Goal: Task Accomplishment & Management: Complete application form

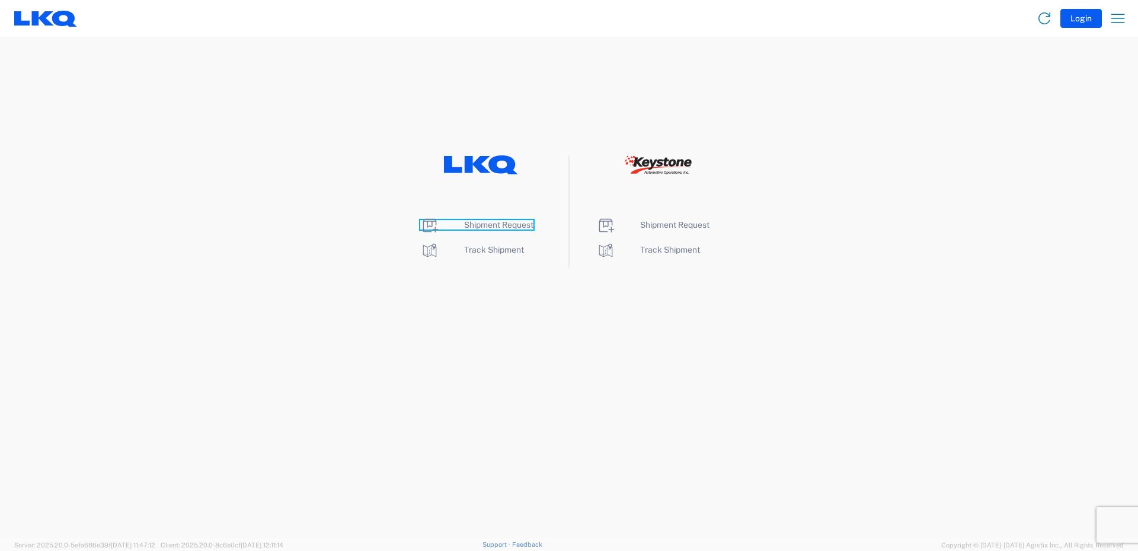
click at [492, 225] on span "Shipment Request" at bounding box center [498, 224] width 69 height 9
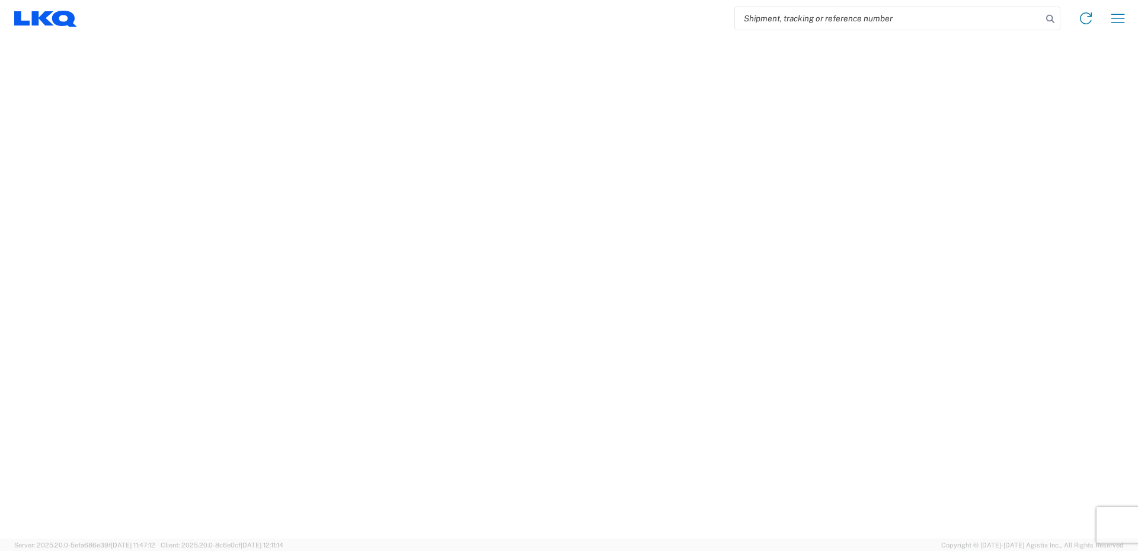
select select "FULL"
select select "LBS"
select select "IN"
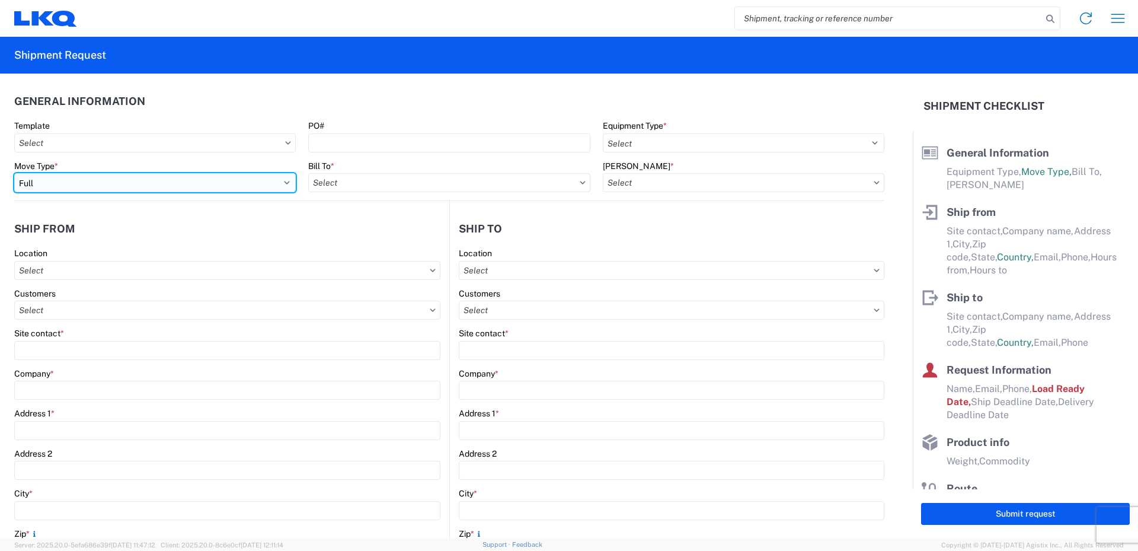
click at [138, 188] on select "Select Full Partial TL" at bounding box center [155, 182] width 282 height 19
select select "PARTIAL_TL"
click at [14, 173] on select "Select Full Partial TL" at bounding box center [155, 182] width 282 height 19
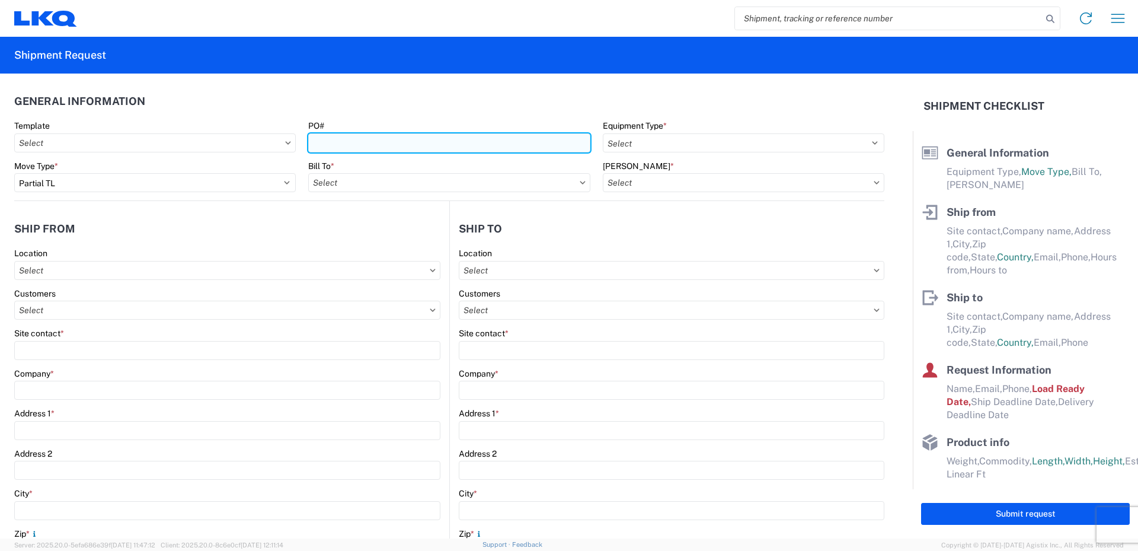
click at [330, 142] on input "PO#" at bounding box center [449, 142] width 282 height 19
type input "52026543-1"
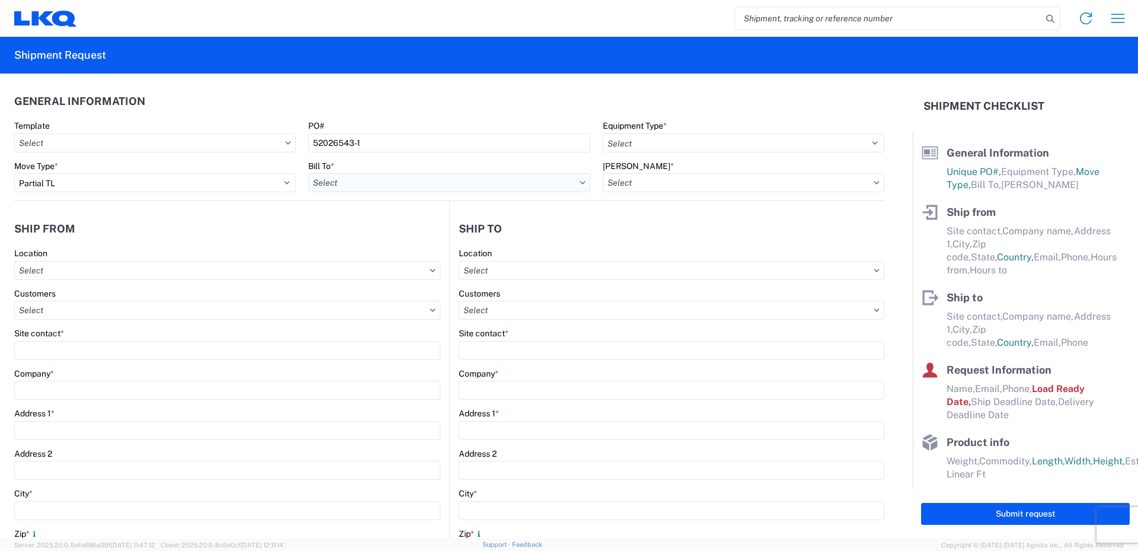
click at [347, 182] on input "text" at bounding box center [449, 182] width 282 height 19
type input "520"
click at [361, 234] on div "3520 - [GEOGRAPHIC_DATA]" at bounding box center [412, 235] width 208 height 19
type input "3520 - [GEOGRAPHIC_DATA]"
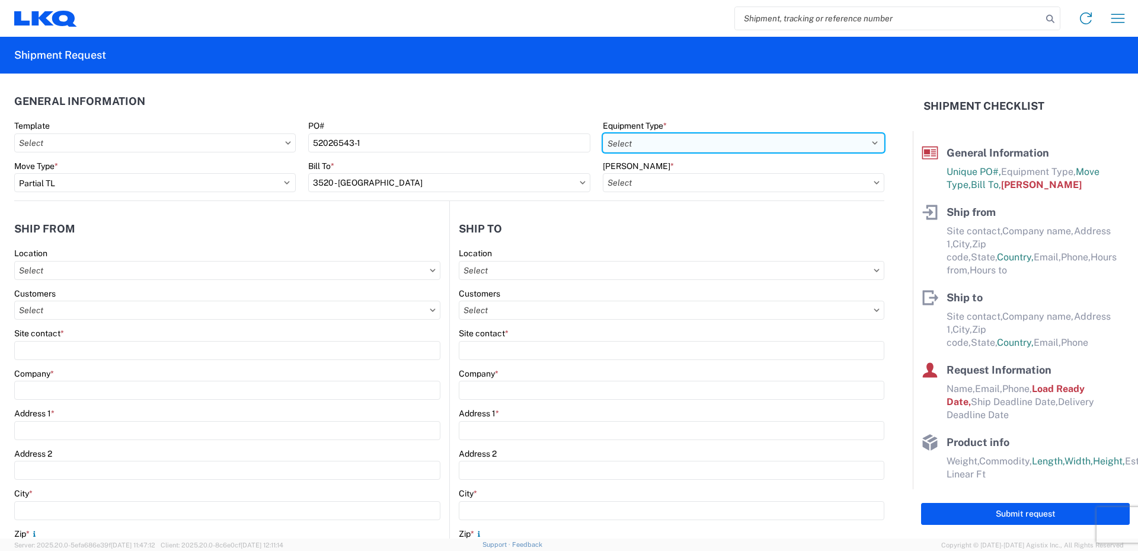
click at [636, 144] on select "Select 53’ Dry Van Flatbed Dropdeck (van) Lowboy (flatbed) Rail" at bounding box center [744, 142] width 282 height 19
select select "STDV"
click at [603, 133] on select "Select 53’ Dry Van Flatbed Dropdeck (van) Lowboy (flatbed) Rail" at bounding box center [744, 142] width 282 height 19
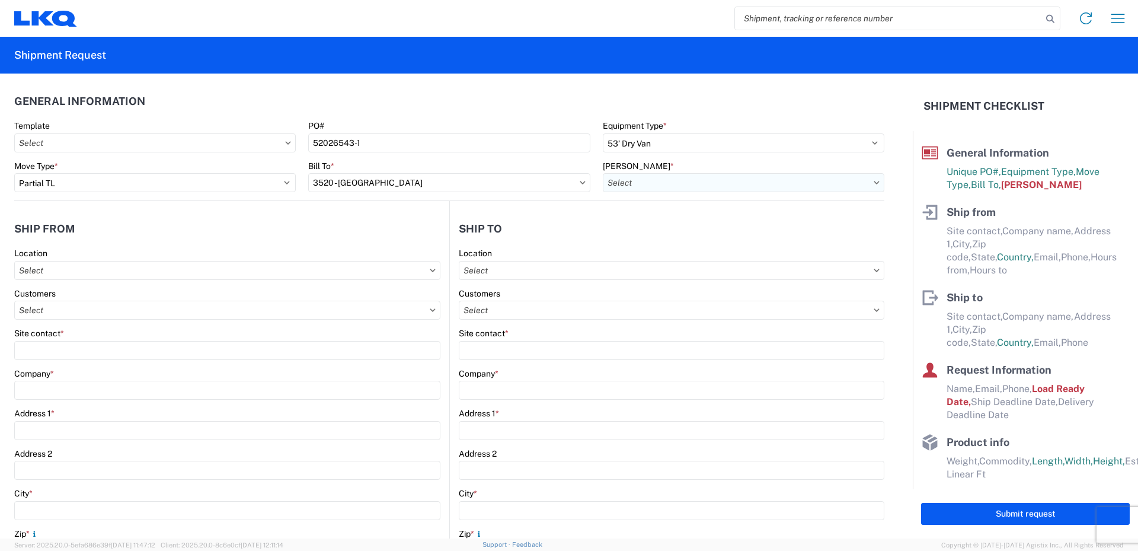
click at [640, 180] on input "text" at bounding box center [744, 182] width 282 height 19
click at [656, 256] on div "3520-6300-66000-0000 - 3520 Freight Out" at bounding box center [704, 254] width 208 height 19
type input "3520-6300-66000-0000 - 3520 Freight Out"
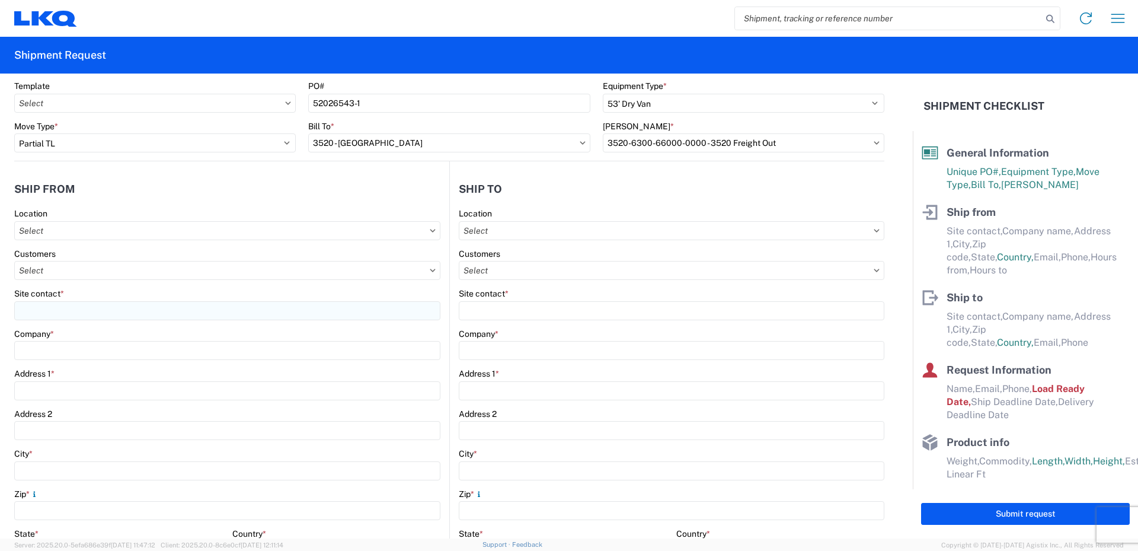
scroll to position [119, 0]
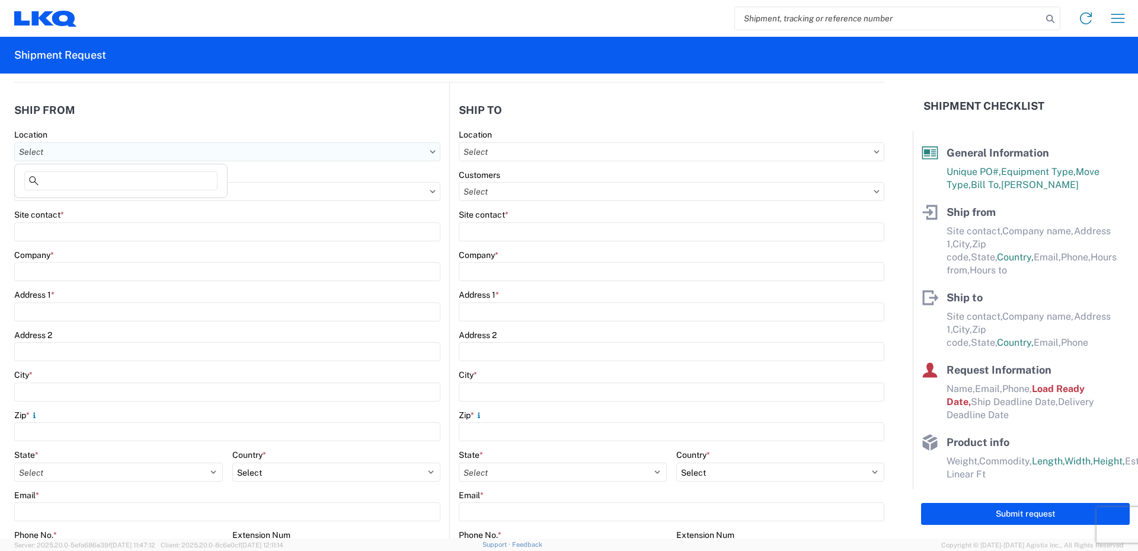
click at [109, 152] on input "text" at bounding box center [227, 151] width 426 height 19
type input "520"
click at [82, 207] on div "3520 - [GEOGRAPHIC_DATA]" at bounding box center [121, 204] width 208 height 19
type input "3520 - [GEOGRAPHIC_DATA]"
type input "FinishMaster [GEOGRAPHIC_DATA]"
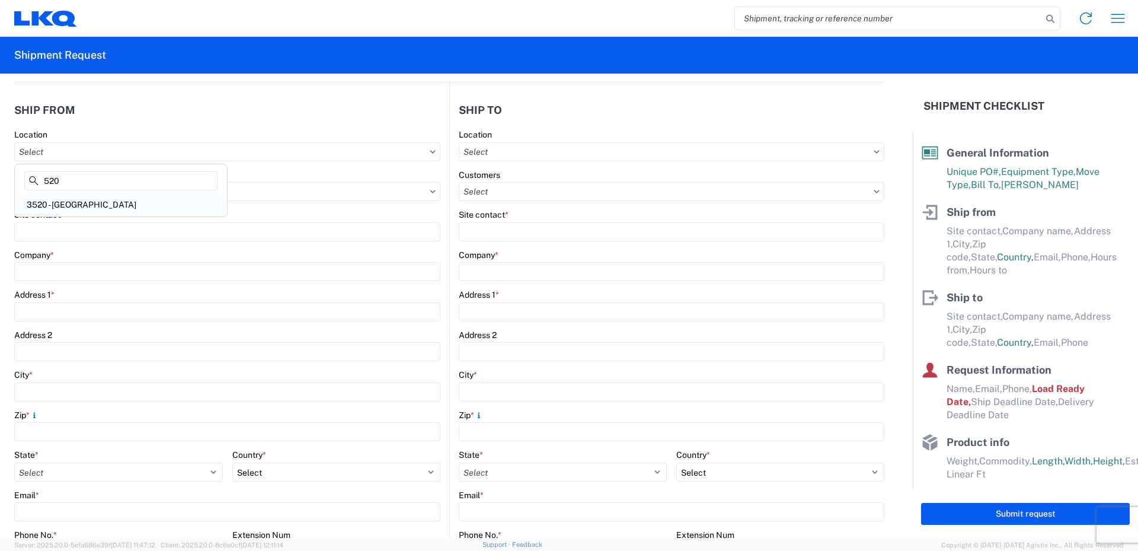
type input "[STREET_ADDRESS]"
type input "Suite 200"
type input "[GEOGRAPHIC_DATA]"
type input "75050"
select select "[GEOGRAPHIC_DATA]"
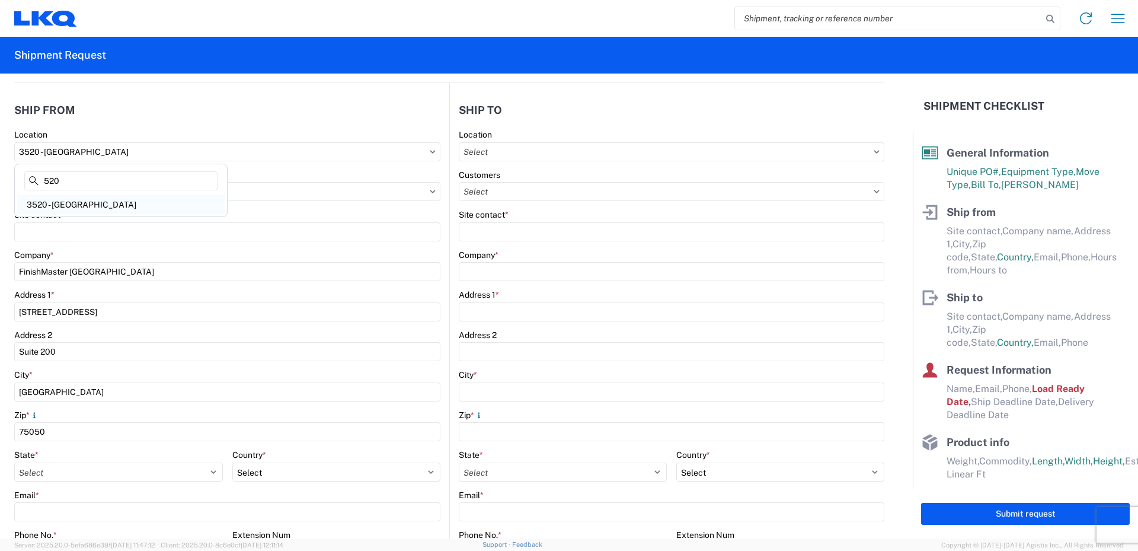
select select "US"
type input "08:00"
type input "14:00"
click at [74, 195] on input "text" at bounding box center [227, 191] width 426 height 19
click at [75, 194] on input "text" at bounding box center [227, 191] width 426 height 19
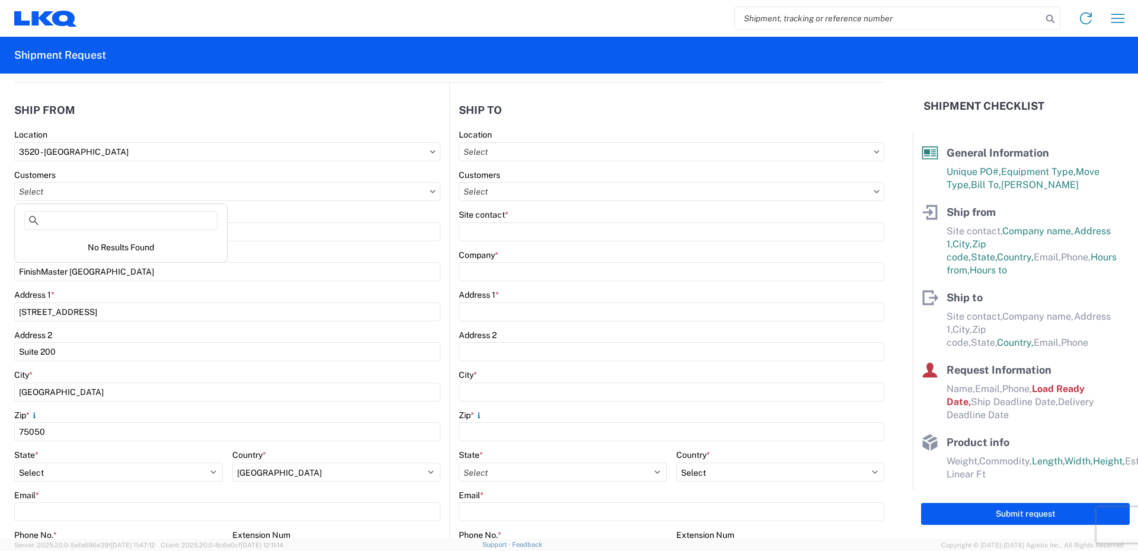
click at [430, 192] on icon at bounding box center [432, 191] width 5 height 3
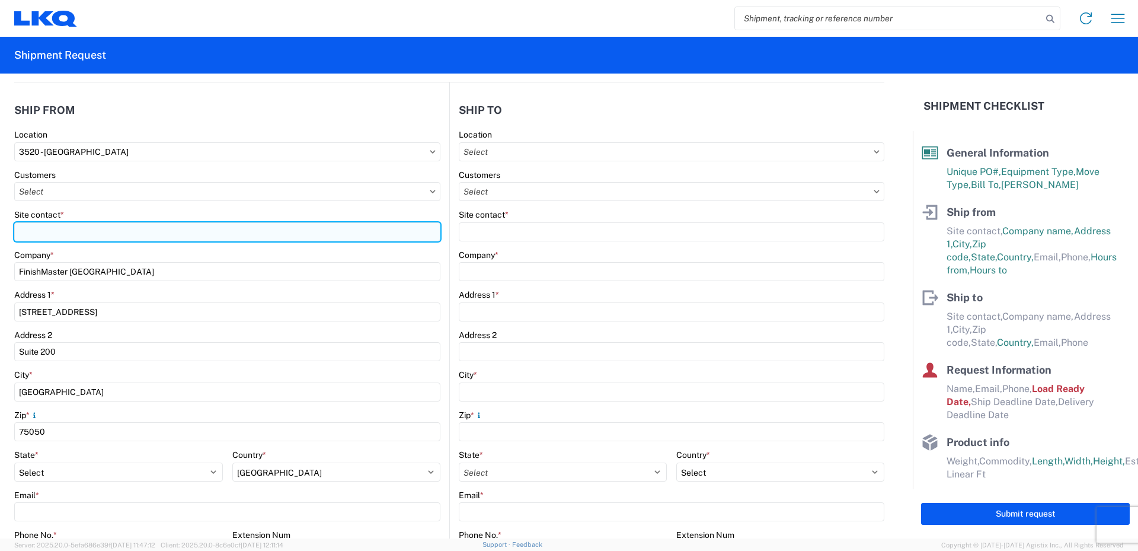
click at [63, 232] on input "Site contact *" at bounding box center [227, 231] width 426 height 19
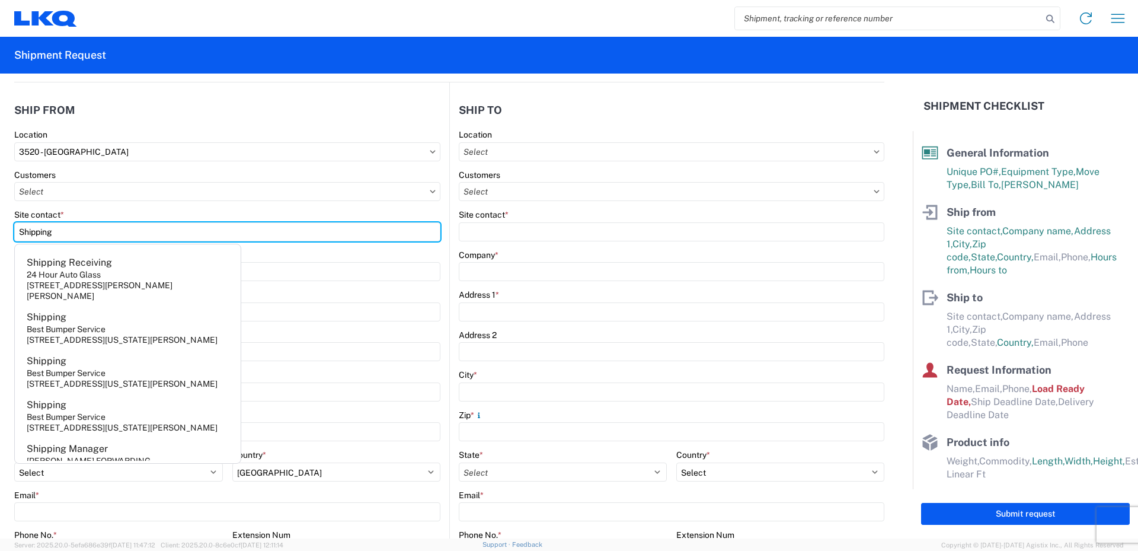
type input "Shipping"
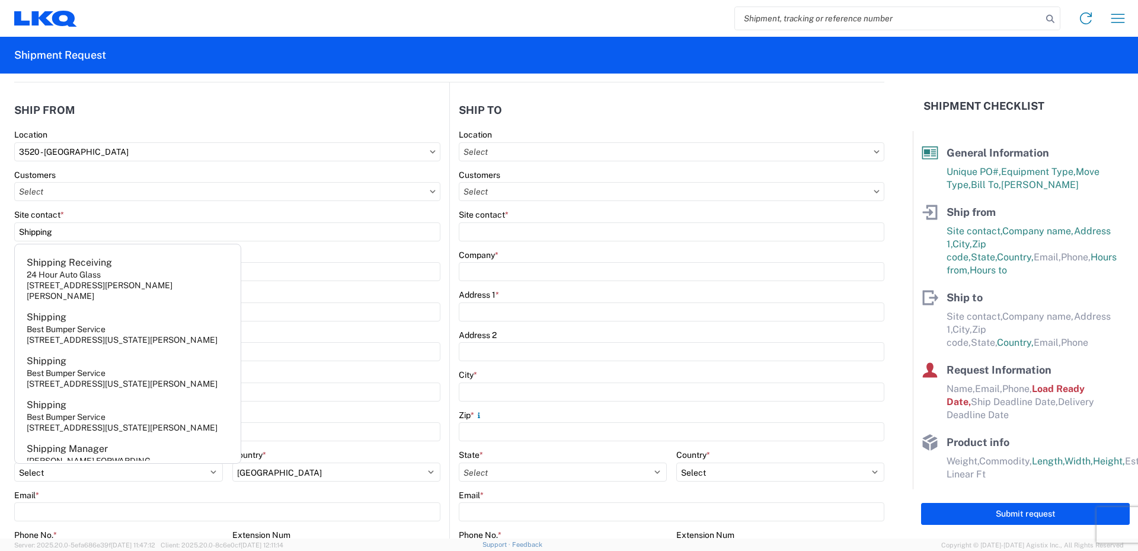
click at [264, 250] on div "Company *" at bounding box center [227, 255] width 426 height 11
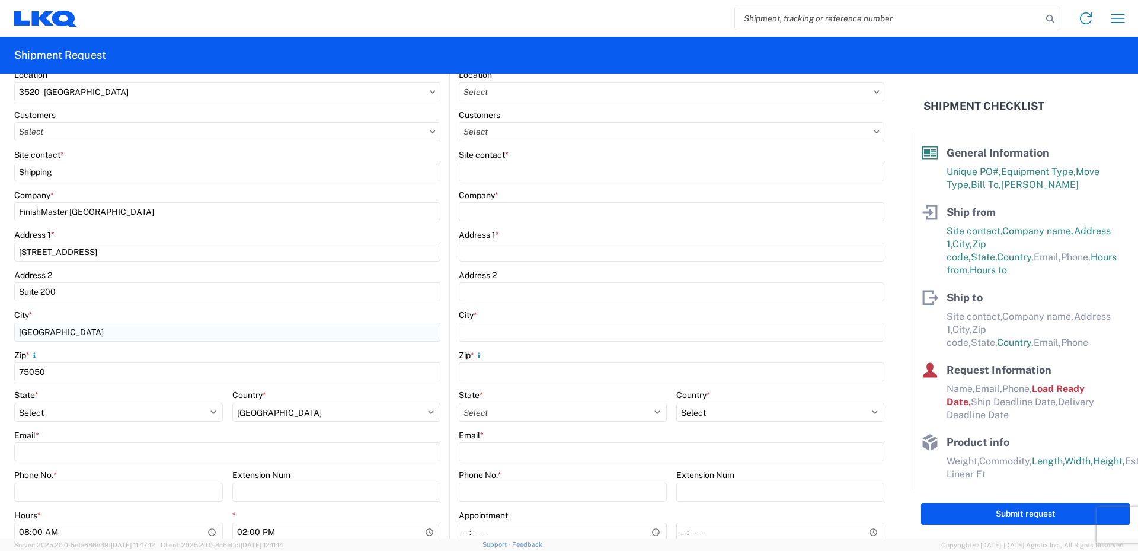
scroll to position [237, 0]
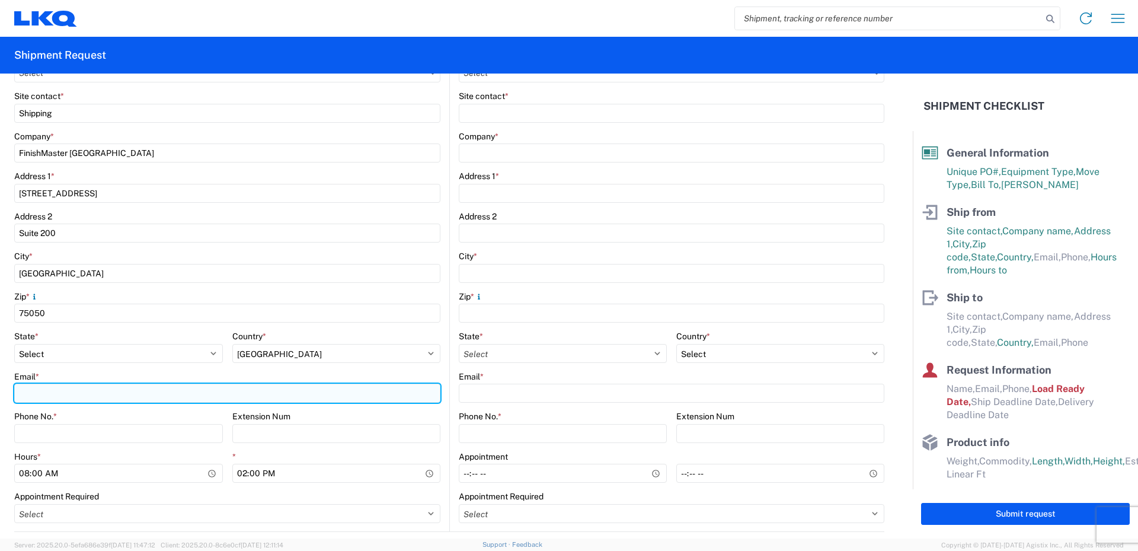
click at [25, 391] on input "Email *" at bounding box center [227, 393] width 426 height 19
type input "[EMAIL_ADDRESS][DOMAIN_NAME]"
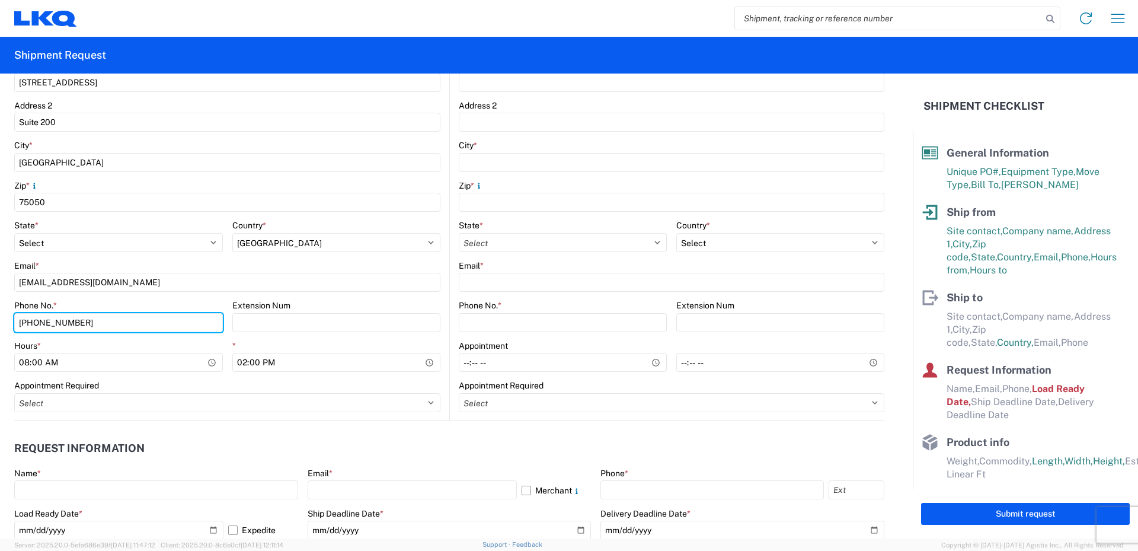
scroll to position [356, 0]
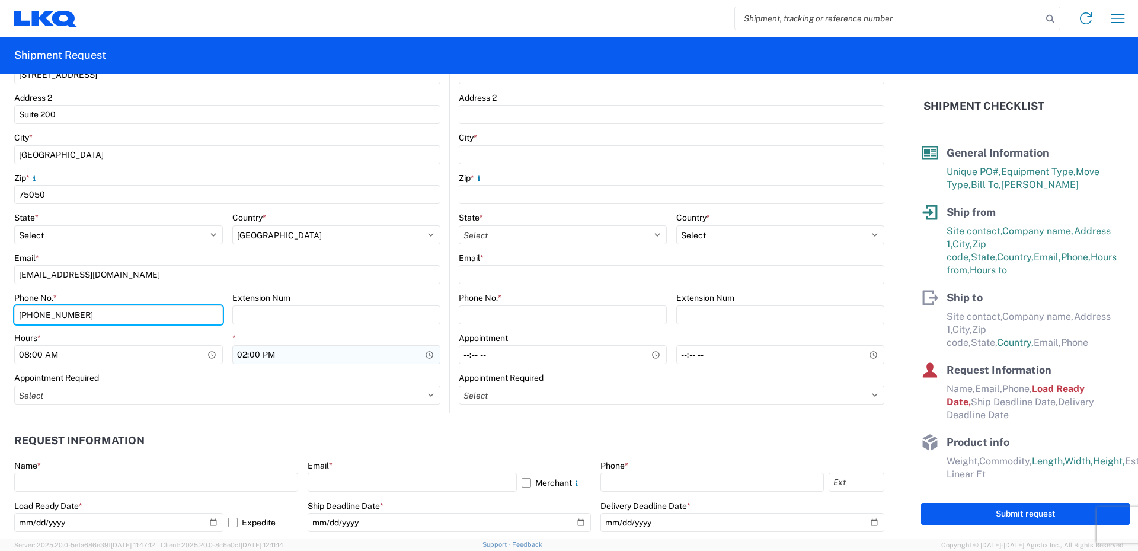
type input "[PHONE_NUMBER]"
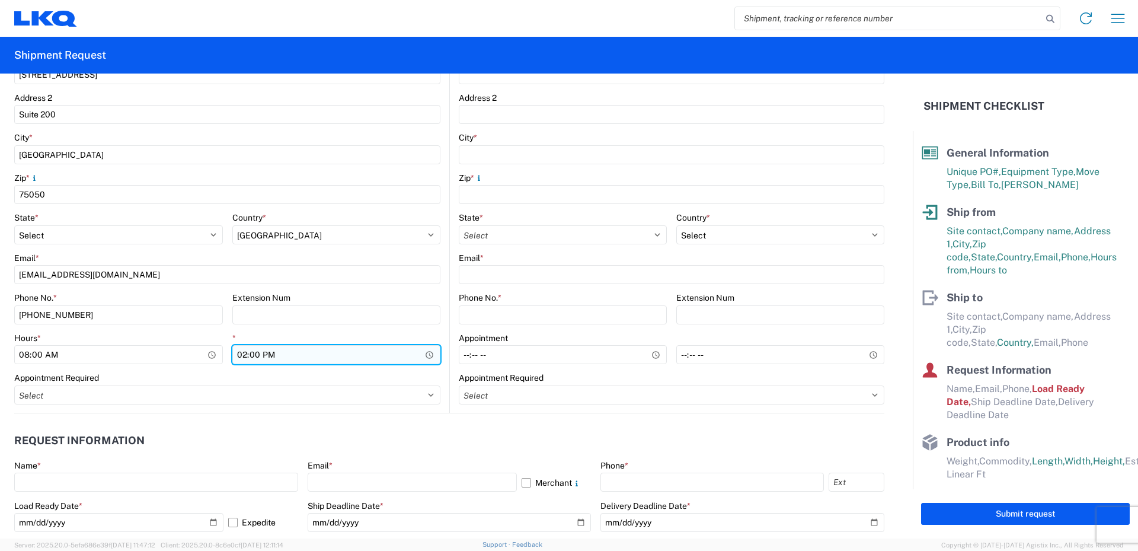
click at [243, 354] on input "14:00" at bounding box center [336, 354] width 209 height 19
type input "18:00"
click at [232, 369] on agx-form-control-wrapper-v2 "* 18:00" at bounding box center [336, 353] width 209 height 40
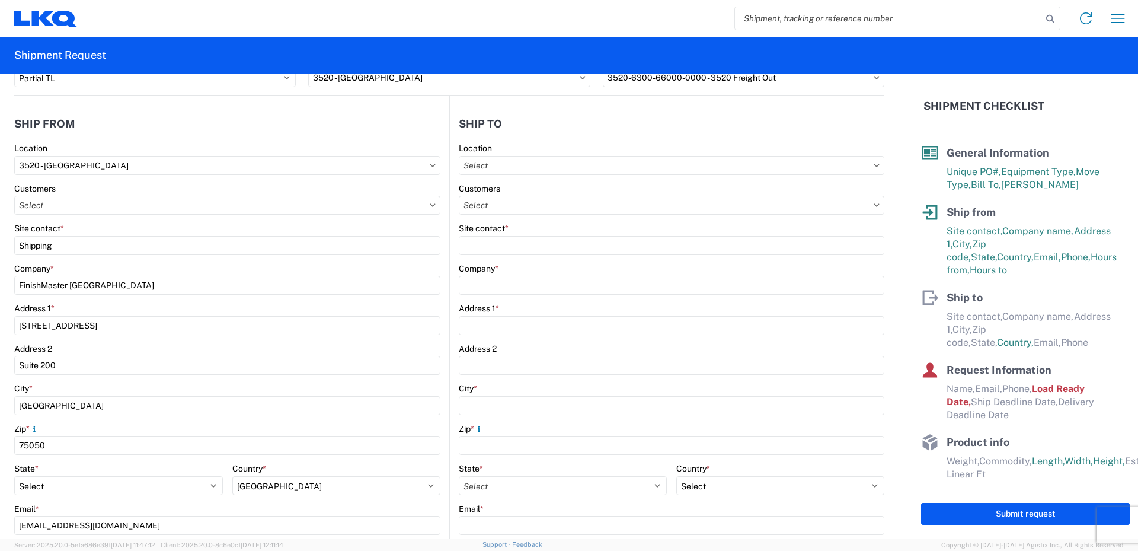
scroll to position [0, 0]
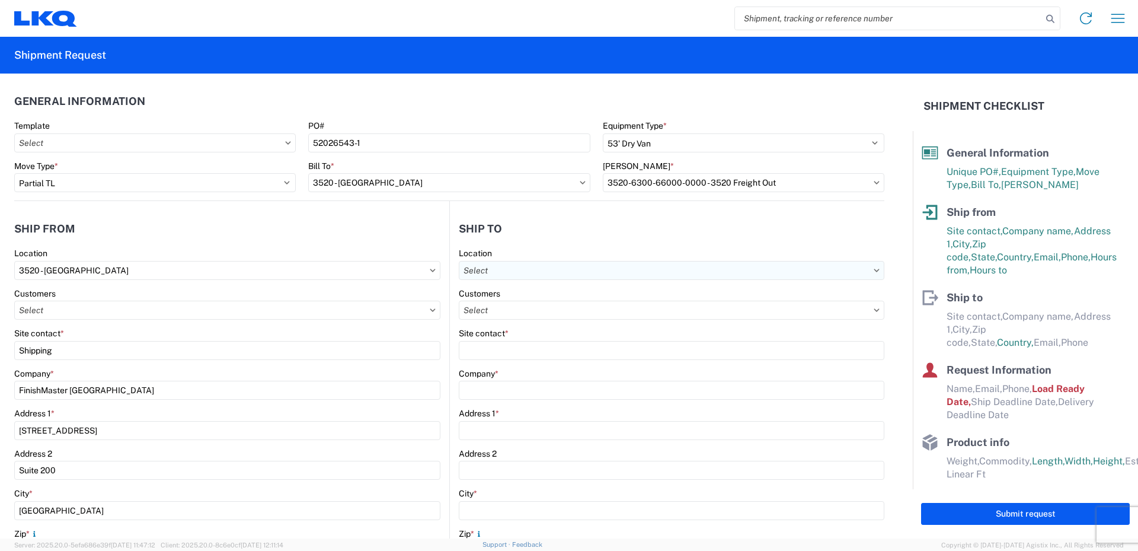
click at [499, 271] on input "text" at bounding box center [672, 270] width 426 height 19
type input "096"
click at [509, 324] on div "3096 - [GEOGRAPHIC_DATA] [GEOGRAPHIC_DATA] (096)" at bounding box center [572, 323] width 229 height 19
type input "3096 - [GEOGRAPHIC_DATA] [GEOGRAPHIC_DATA] (096)"
type input "LKQ Corporation"
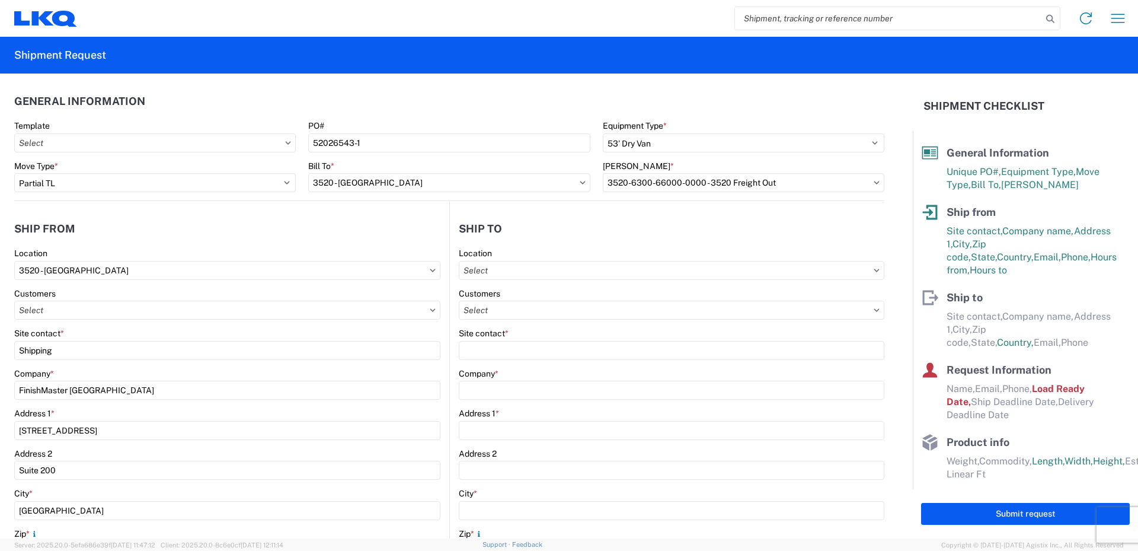
type input "[STREET_ADDRESS]"
type input "[GEOGRAPHIC_DATA]"
type input "89081"
select select "US"
type input "[PHONE_NUMBER]"
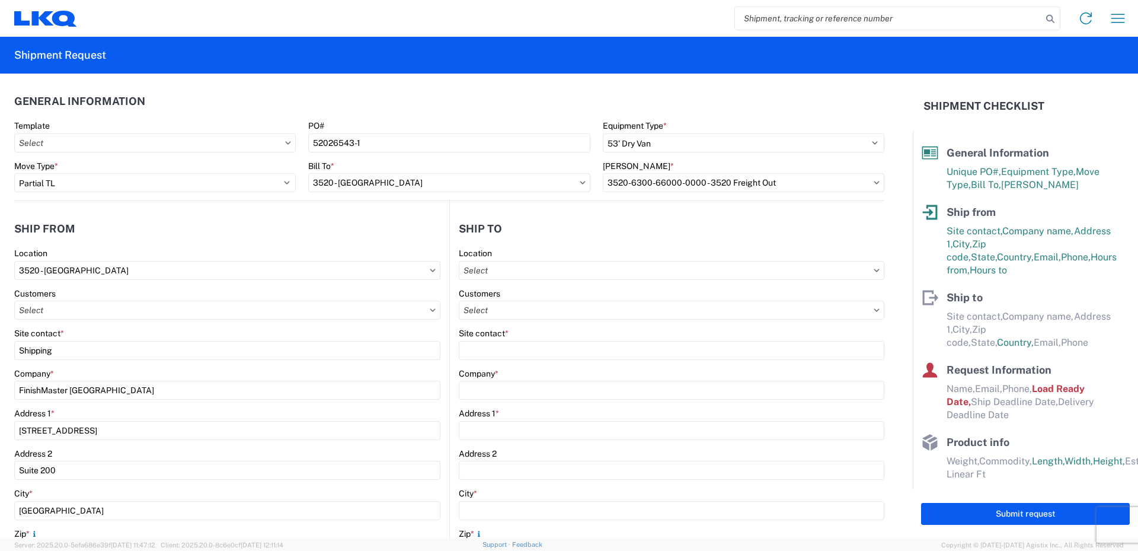
type input "07:00"
type input "17:00"
select select
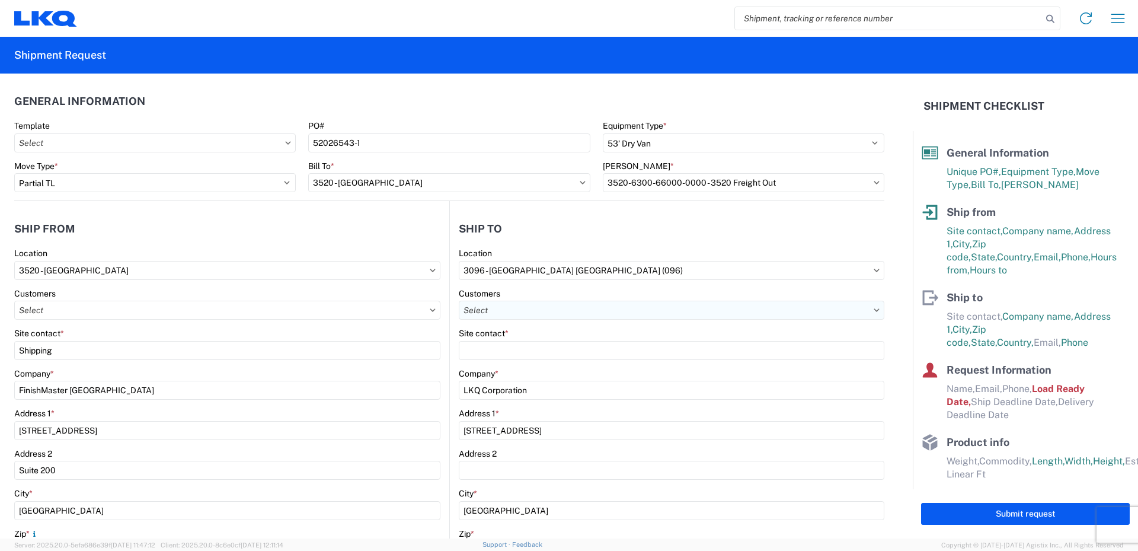
scroll to position [59, 0]
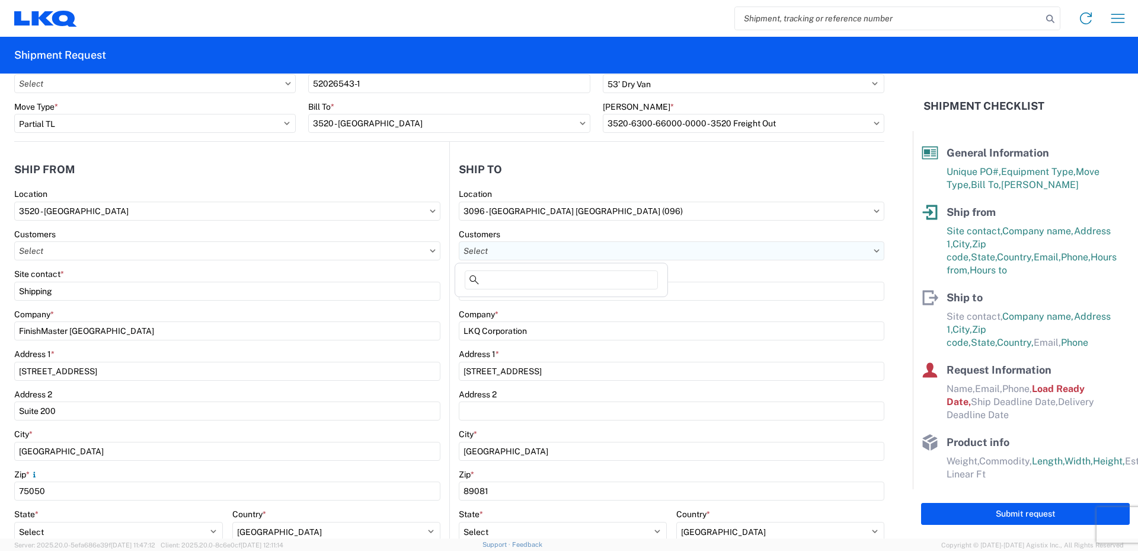
click at [498, 251] on input "text" at bounding box center [672, 250] width 426 height 19
click at [507, 230] on div "Customers" at bounding box center [672, 234] width 426 height 11
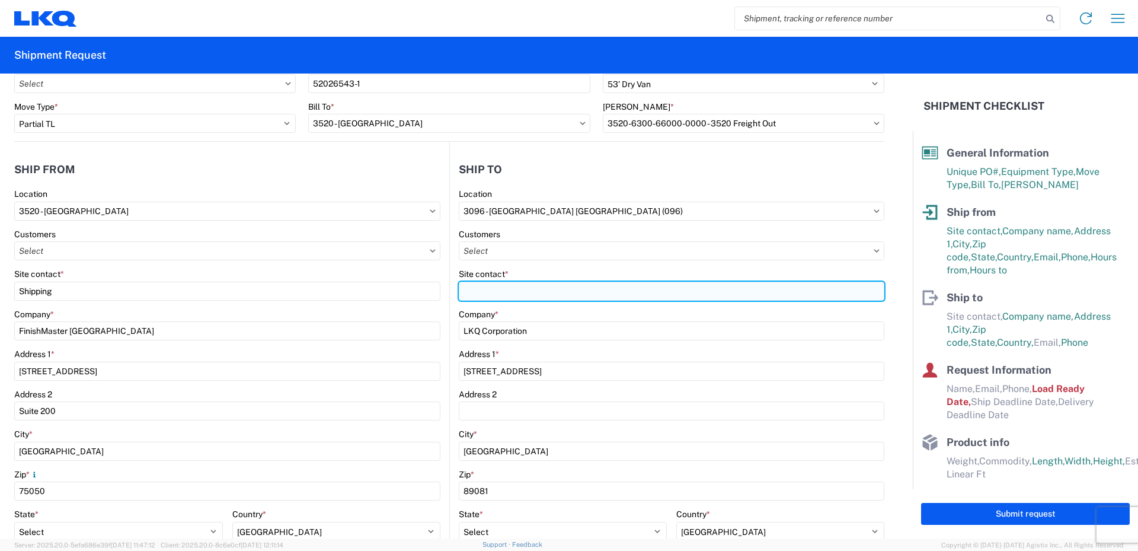
click at [485, 288] on input "Site contact *" at bounding box center [672, 291] width 426 height 19
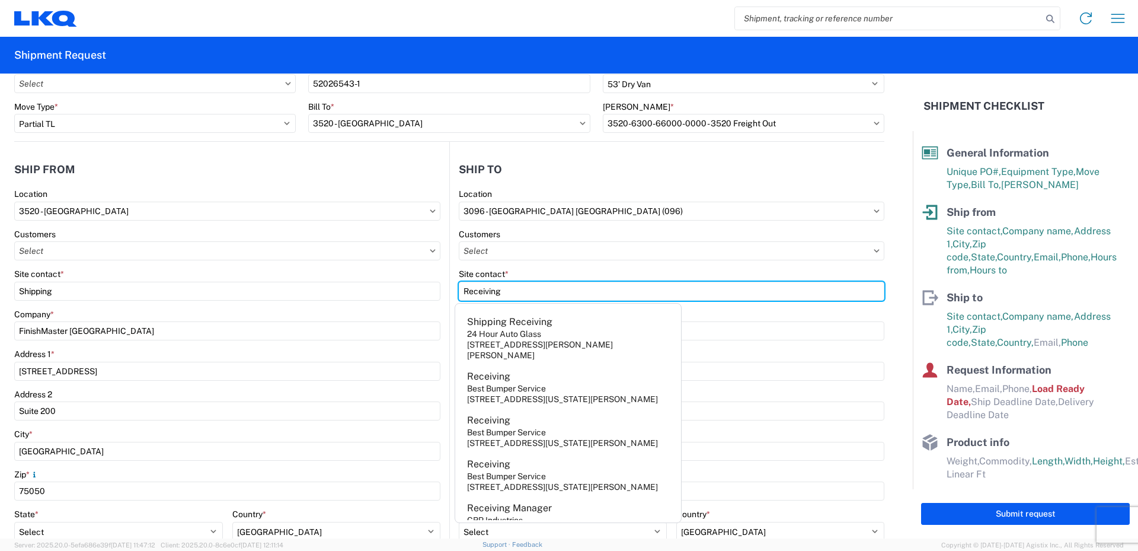
type input "Receiving"
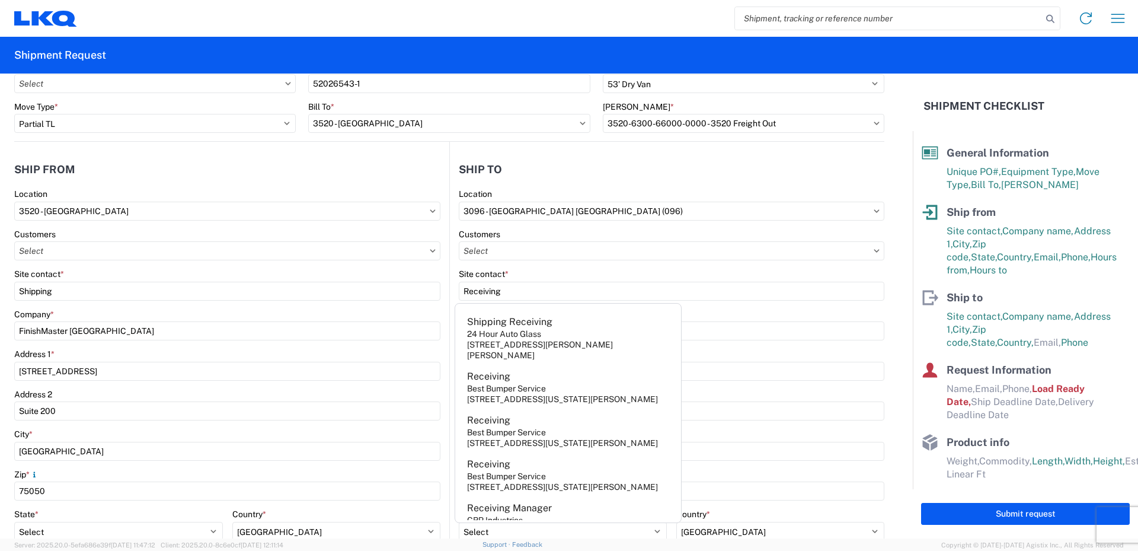
click at [581, 271] on div "Site contact *" at bounding box center [672, 274] width 426 height 11
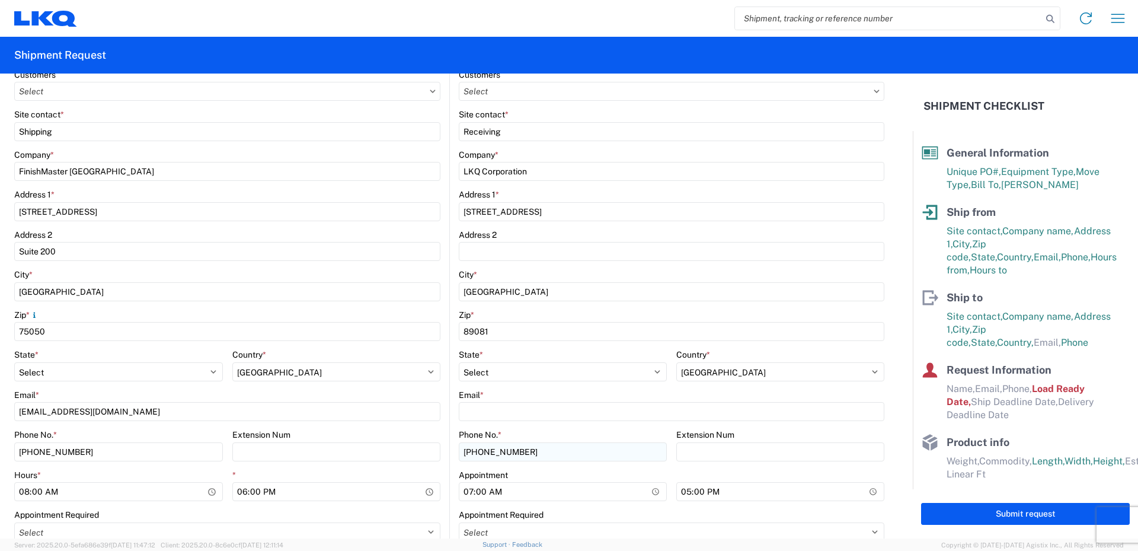
scroll to position [237, 0]
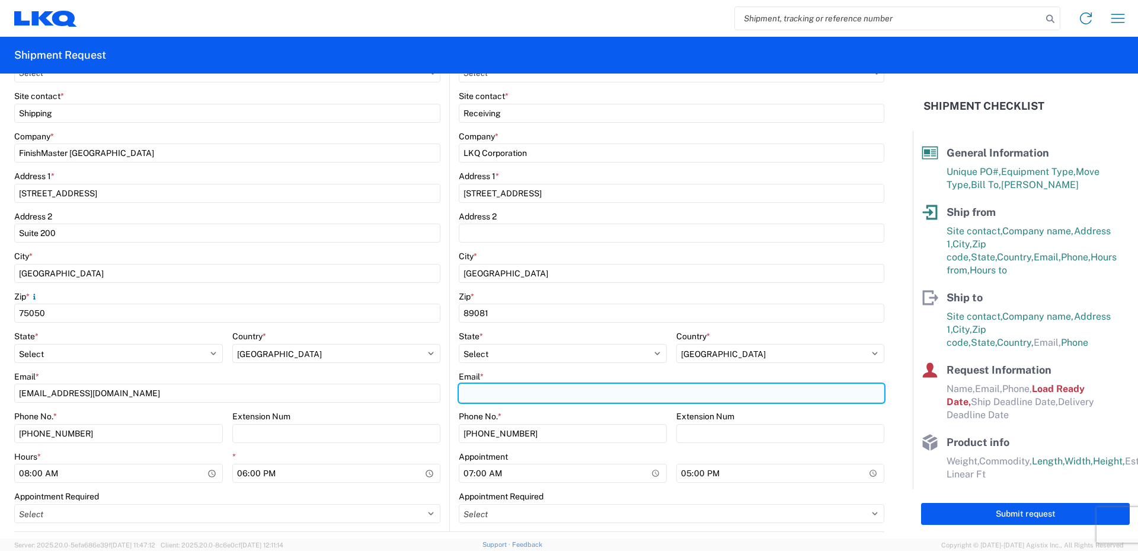
click at [490, 394] on input "Email *" at bounding box center [672, 393] width 426 height 19
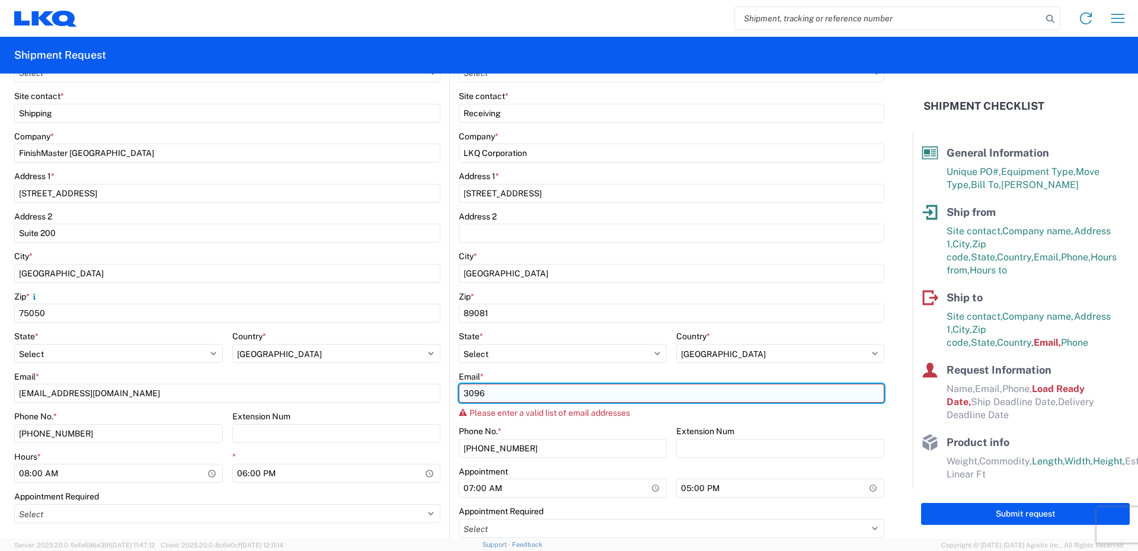
click at [492, 394] on input "3096" at bounding box center [672, 393] width 426 height 19
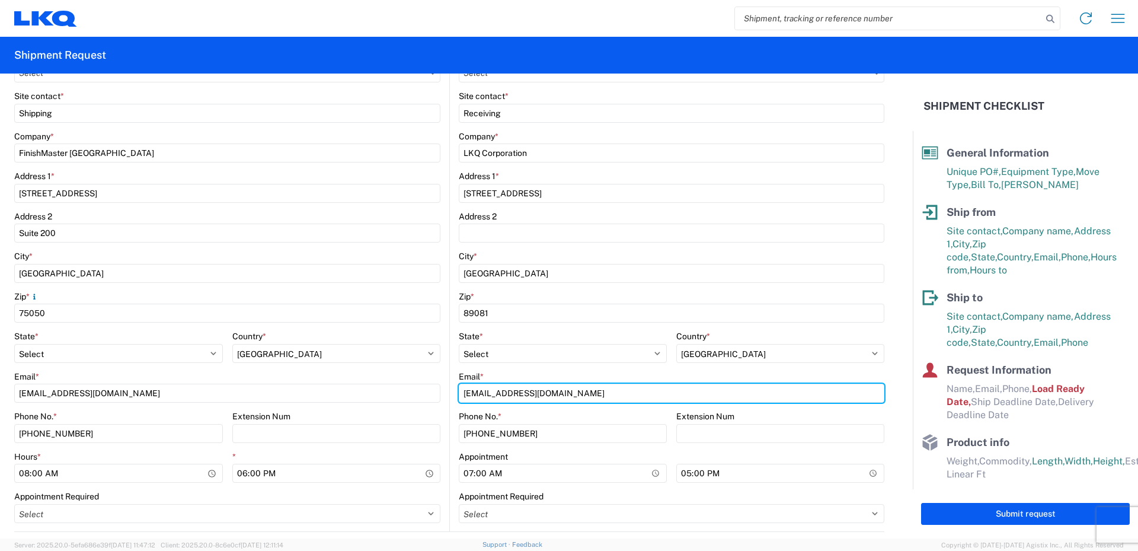
type input "[EMAIL_ADDRESS][DOMAIN_NAME]"
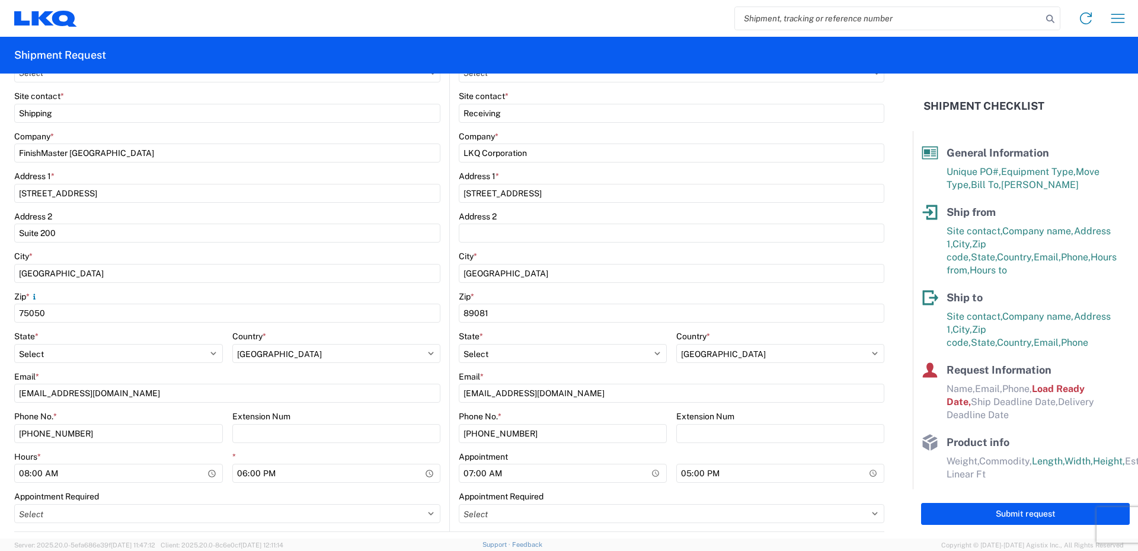
click at [539, 414] on div "Phone No. *" at bounding box center [563, 416] width 208 height 11
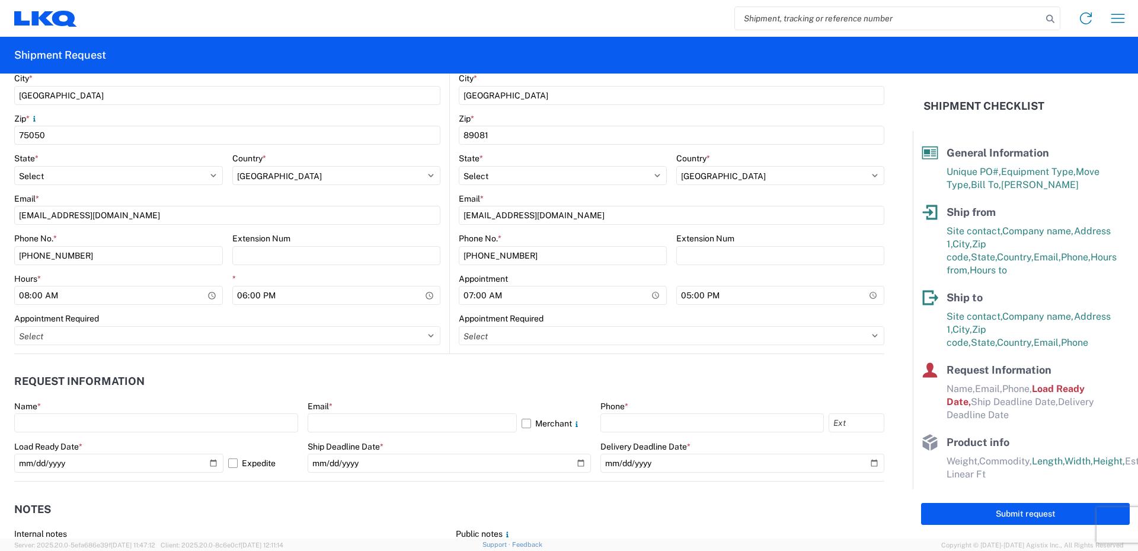
scroll to position [474, 0]
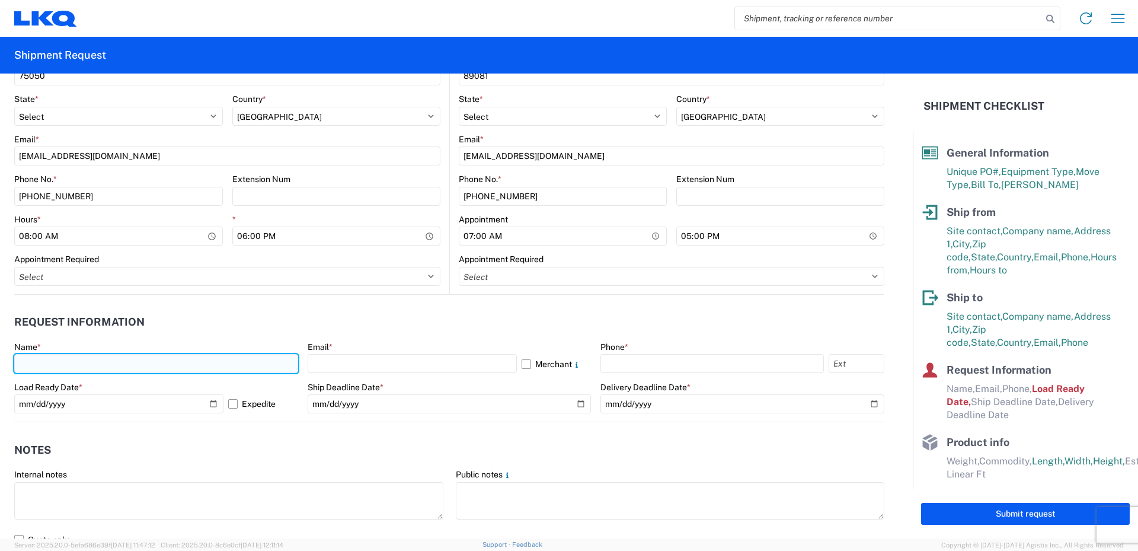
click at [40, 362] on input "text" at bounding box center [156, 363] width 284 height 19
type input "[PERSON_NAME]"
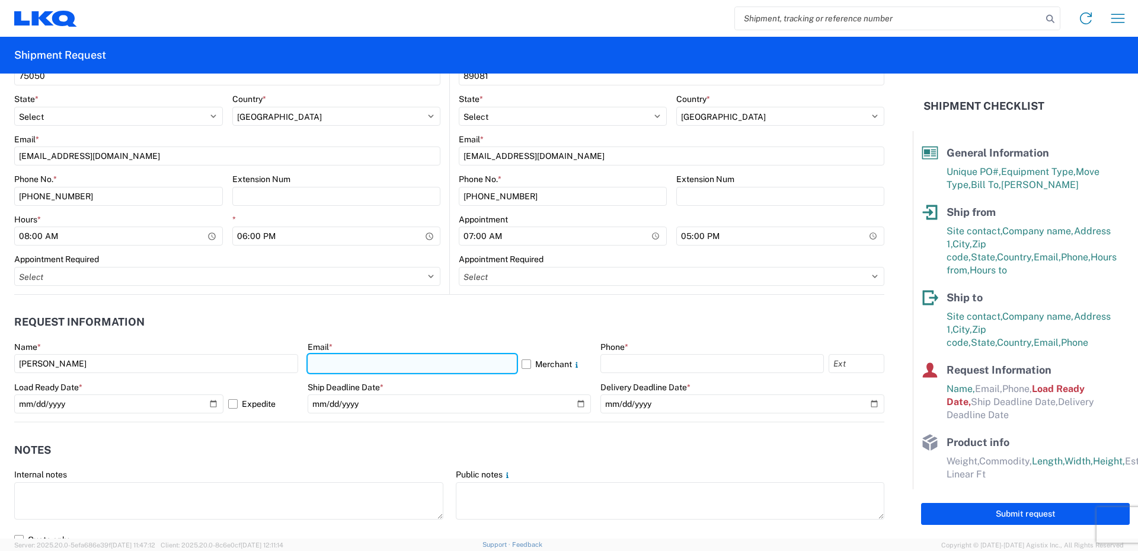
click at [343, 365] on input "text" at bounding box center [412, 363] width 209 height 19
type input "[EMAIL_ADDRESS][DOMAIN_NAME]"
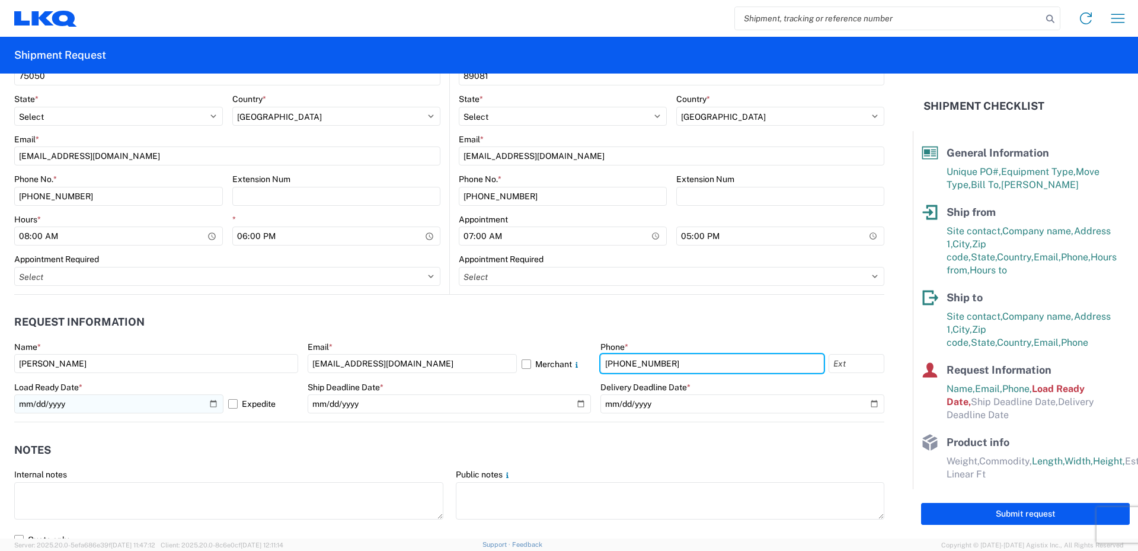
type input "[PHONE_NUMBER]"
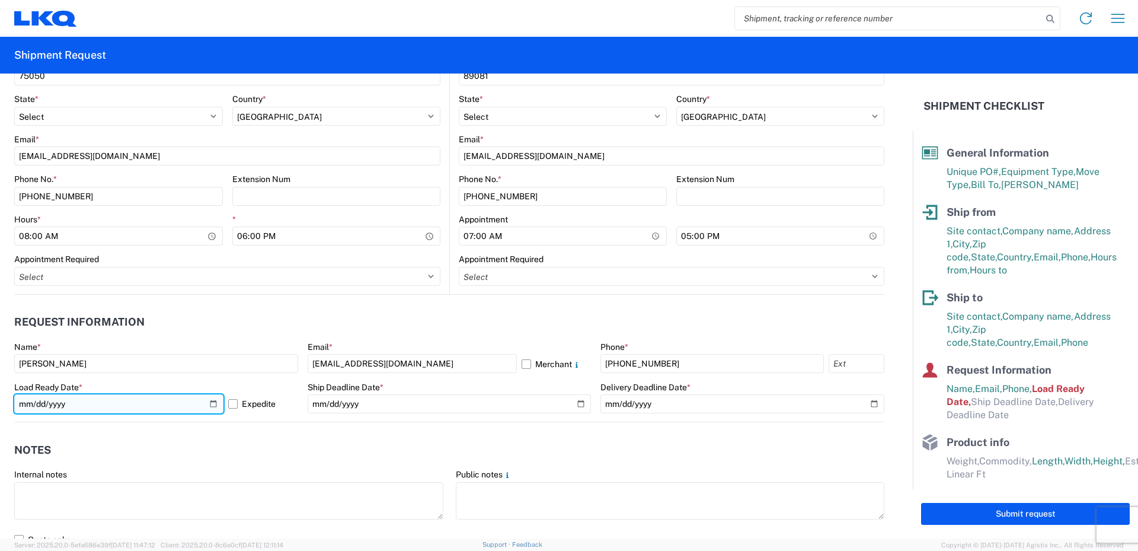
click at [212, 401] on input "[DATE]" at bounding box center [118, 403] width 209 height 19
type input "[DATE]"
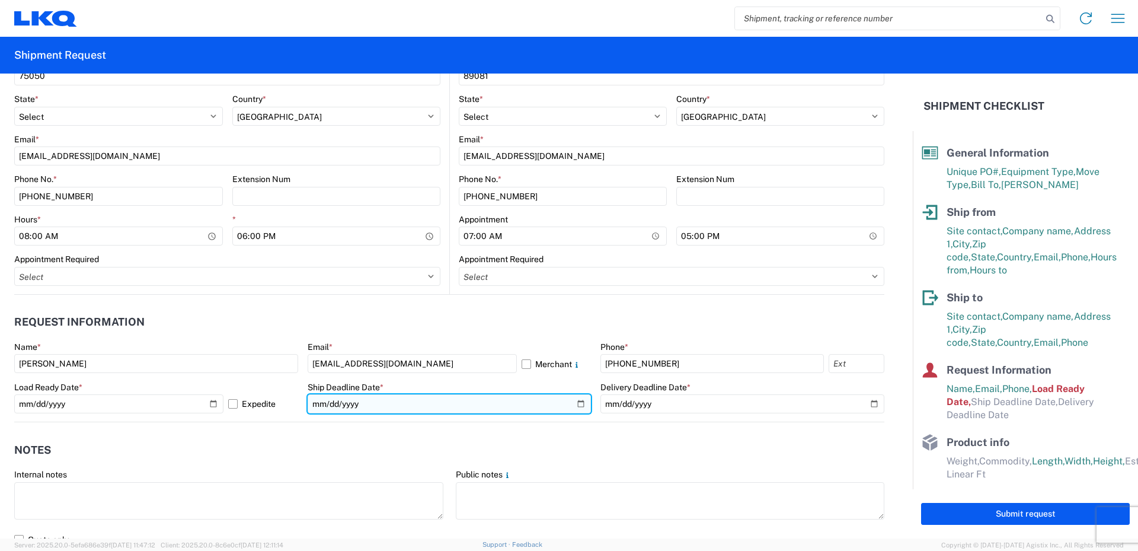
click at [571, 404] on input "date" at bounding box center [450, 403] width 284 height 19
type input "[DATE]"
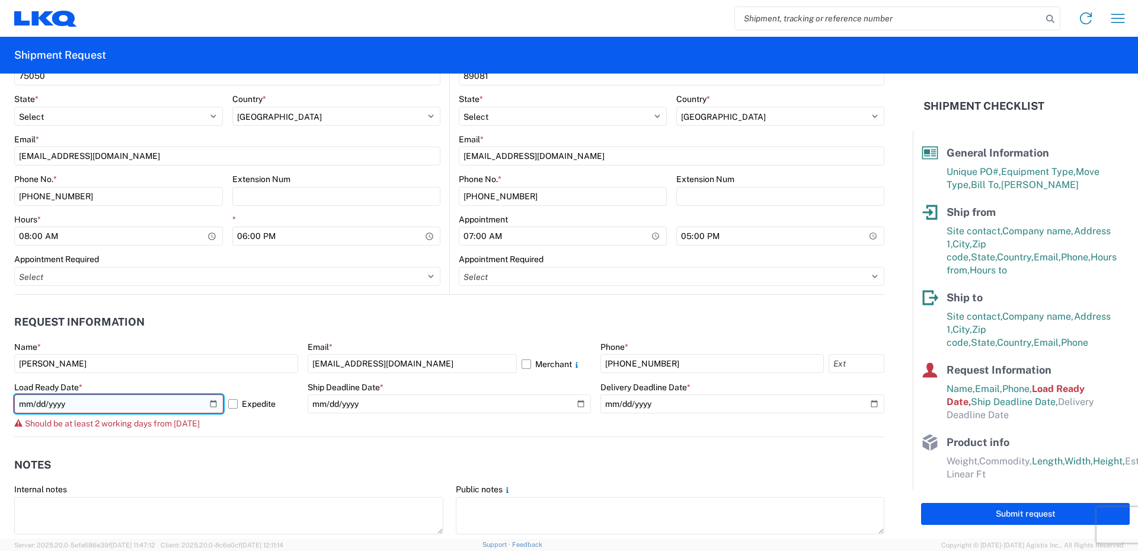
click at [212, 404] on input "[DATE]" at bounding box center [118, 403] width 209 height 19
type input "[DATE]"
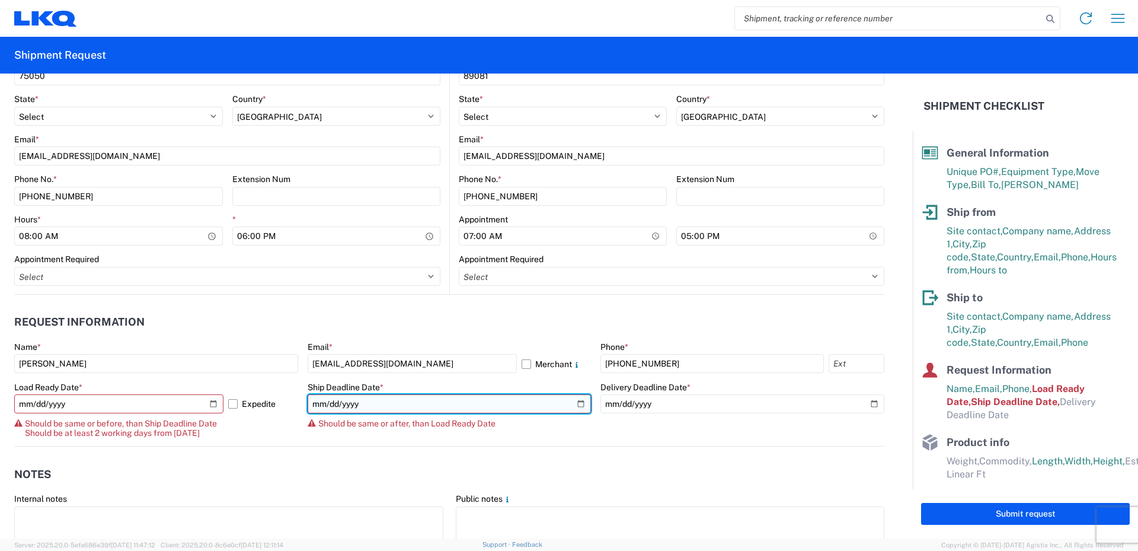
click at [578, 404] on input "[DATE]" at bounding box center [450, 403] width 284 height 19
type input "[DATE]"
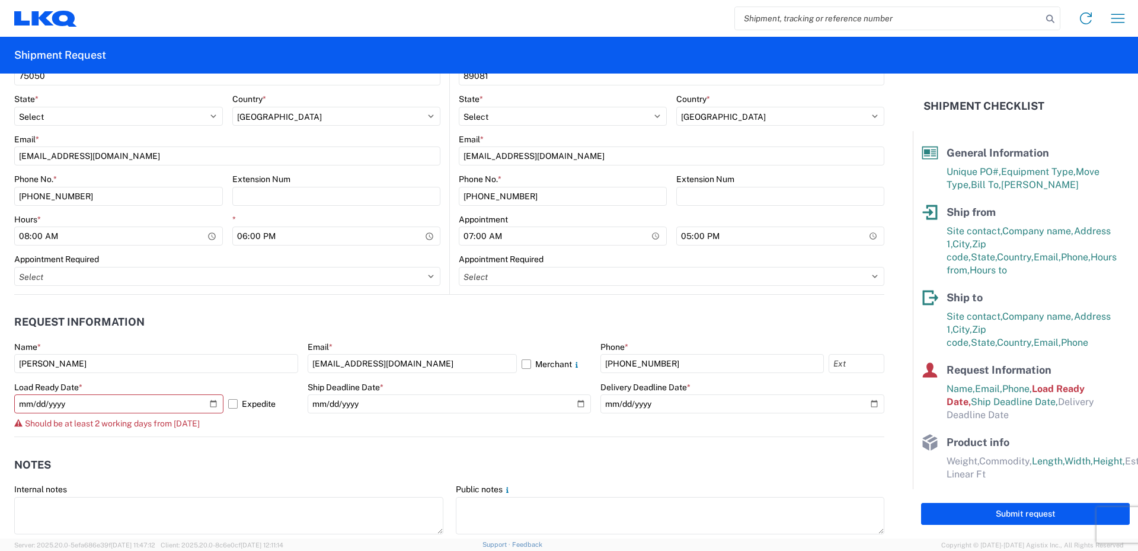
click at [499, 421] on agx-form-control-wrapper-v2 "Ship Deadline Date * [DATE]" at bounding box center [450, 409] width 284 height 55
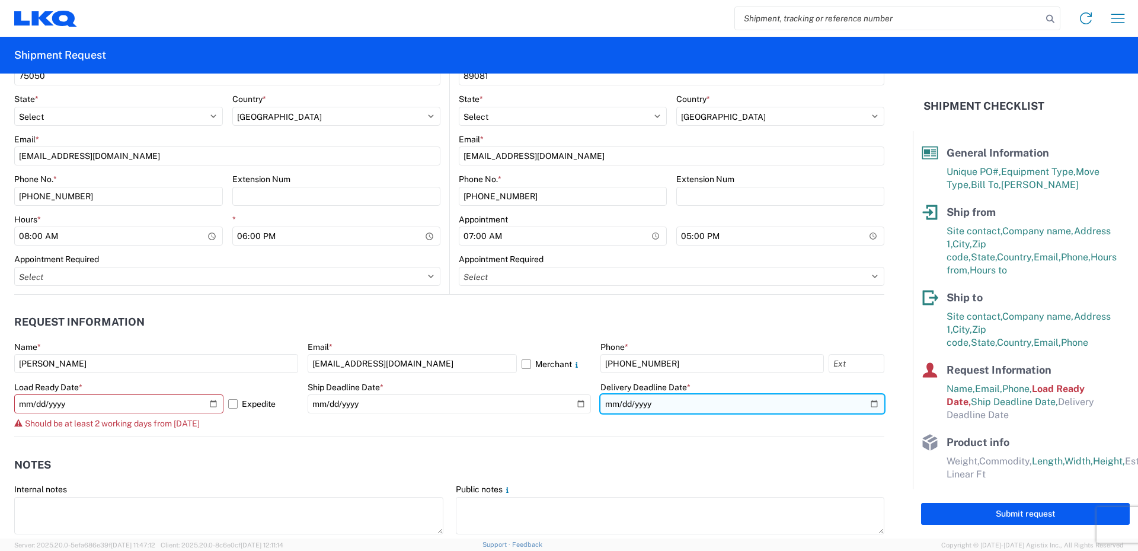
click at [865, 401] on input "date" at bounding box center [743, 403] width 284 height 19
type input "[DATE]"
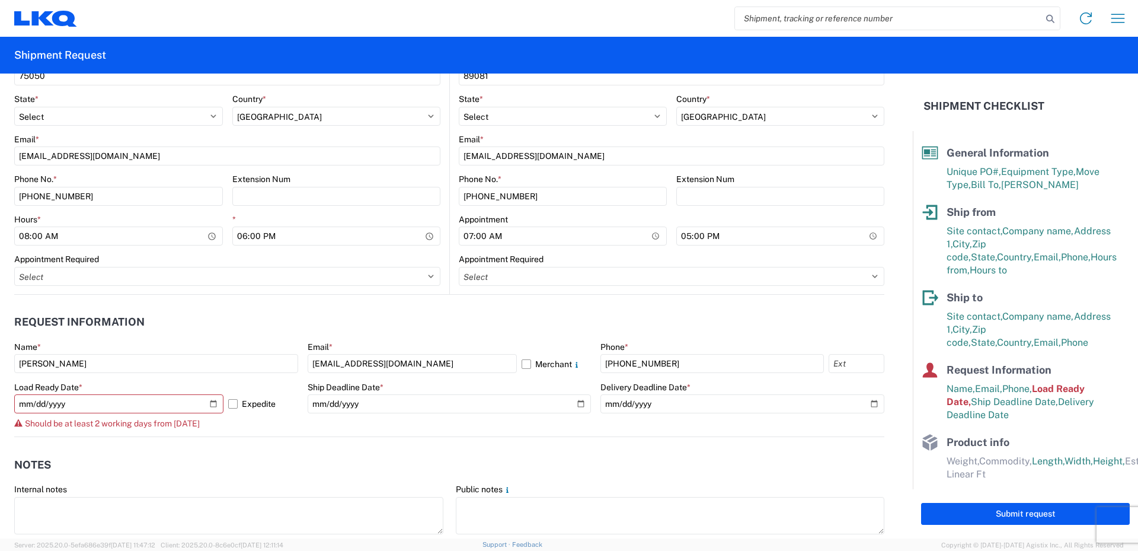
click at [272, 415] on div "Load Ready Date * [DATE] Expedite Should be at least 2 working days from [DATE]" at bounding box center [156, 405] width 284 height 47
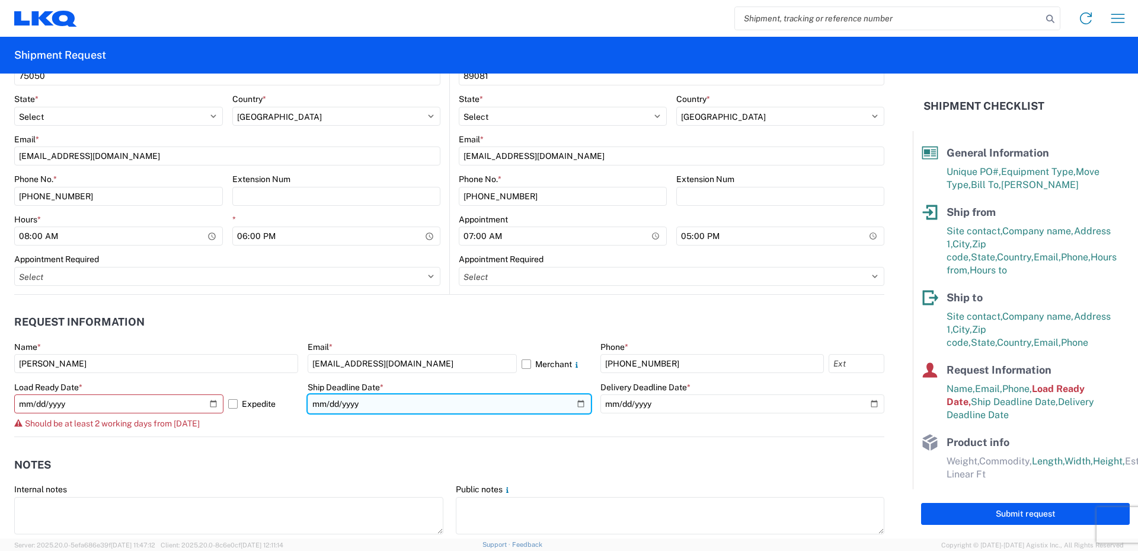
click at [576, 404] on input "[DATE]" at bounding box center [450, 403] width 284 height 19
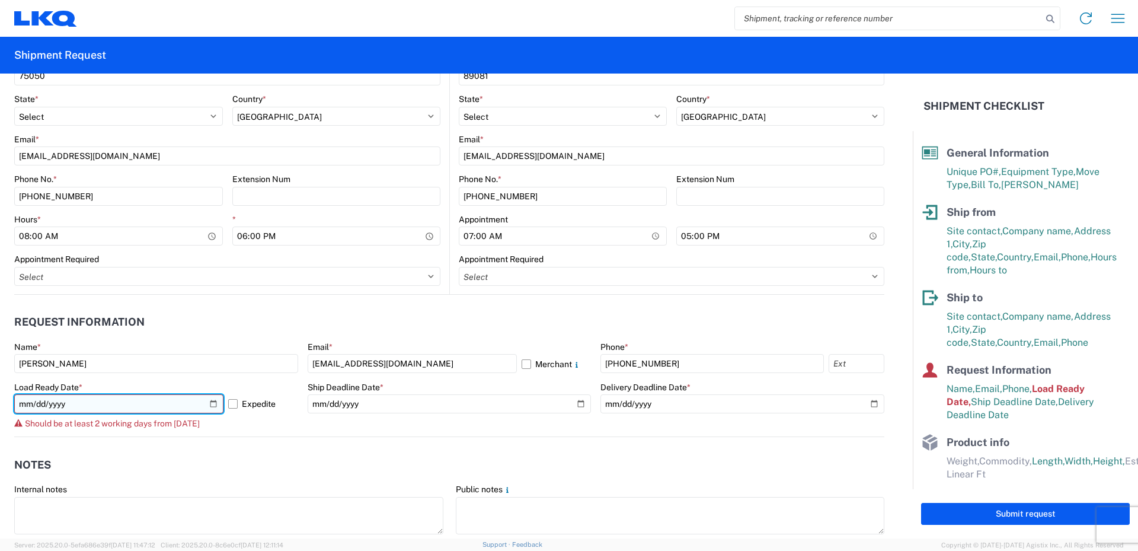
click at [213, 403] on input "[DATE]" at bounding box center [118, 403] width 209 height 19
click at [211, 400] on input "[DATE]" at bounding box center [118, 403] width 209 height 19
click at [216, 405] on input "[DATE]" at bounding box center [118, 403] width 209 height 19
type input "[DATE]"
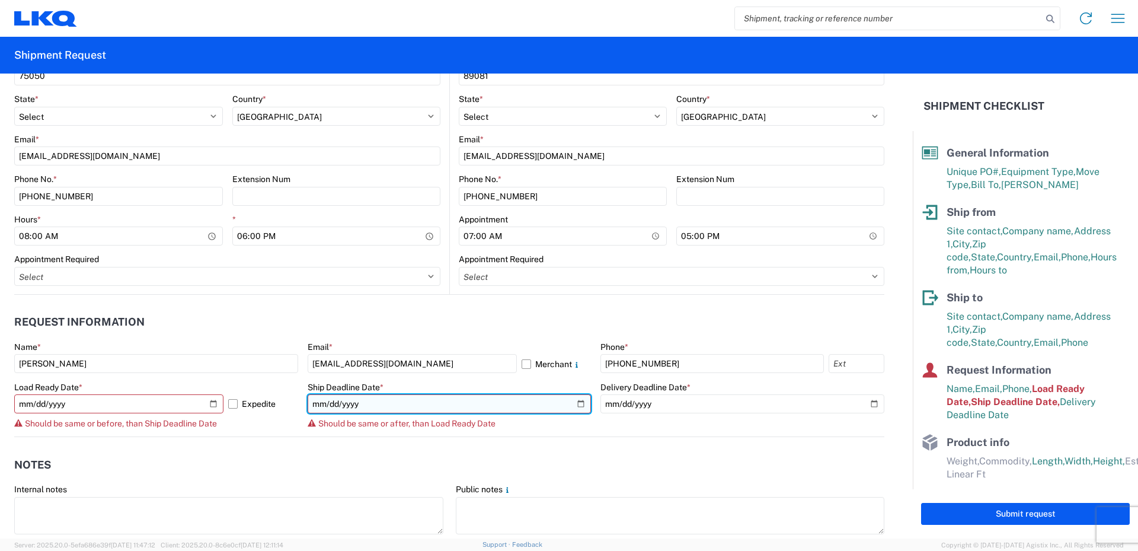
click at [575, 407] on input "[DATE]" at bounding box center [450, 403] width 284 height 19
type input "[DATE]"
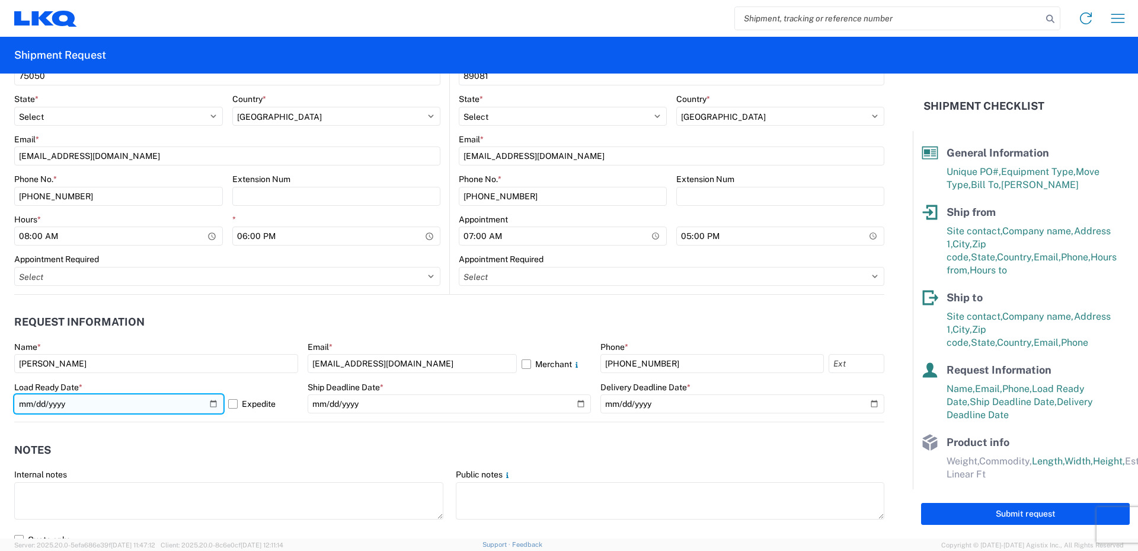
click at [209, 403] on input "[DATE]" at bounding box center [118, 403] width 209 height 19
type input "[DATE]"
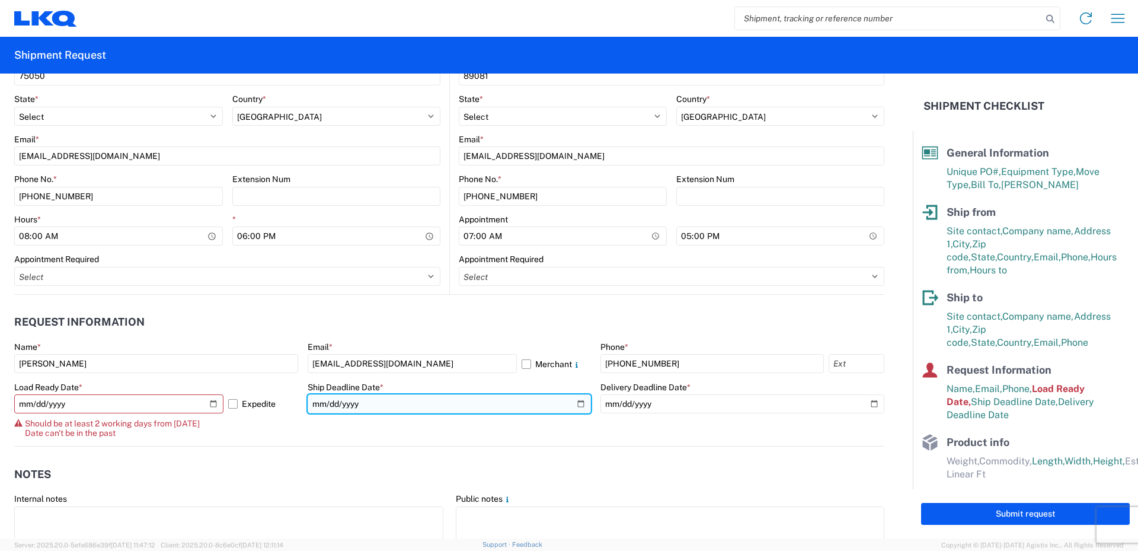
click at [574, 400] on input "[DATE]" at bounding box center [450, 403] width 284 height 19
type input "[DATE]"
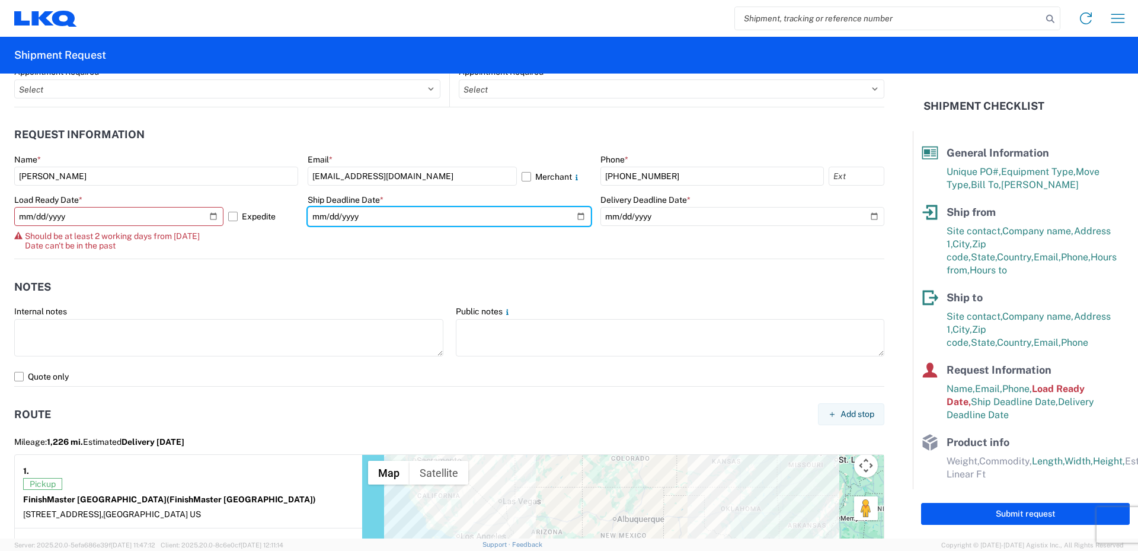
scroll to position [593, 0]
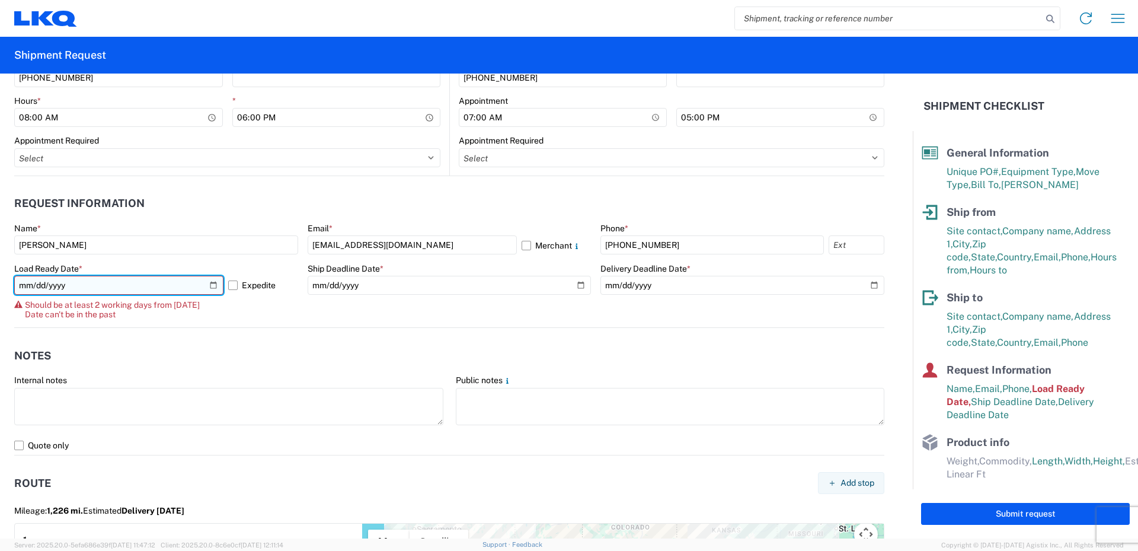
click at [214, 283] on input "[DATE]" at bounding box center [118, 285] width 209 height 19
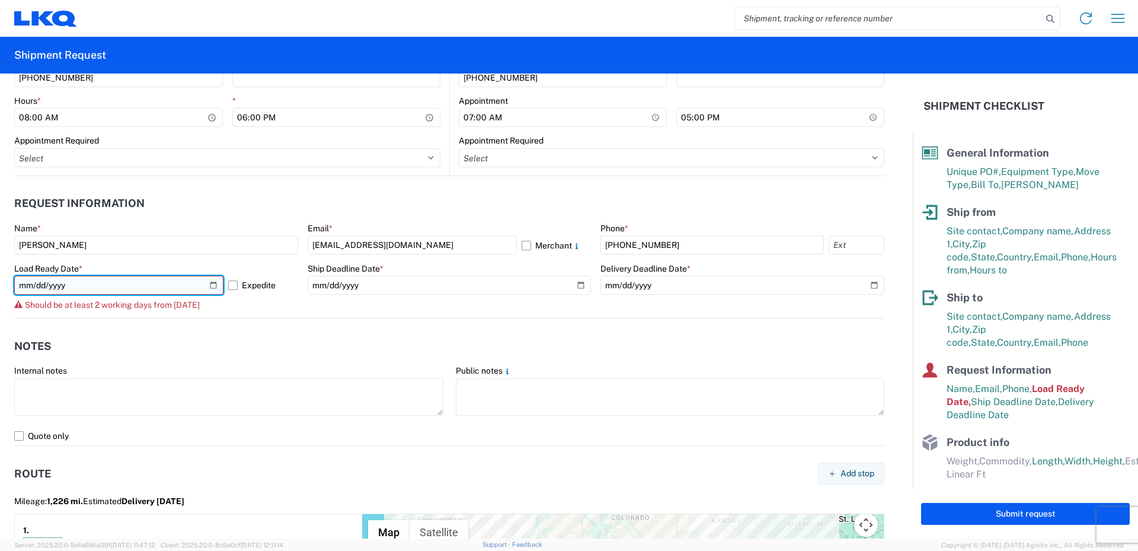
click at [209, 284] on input "[DATE]" at bounding box center [118, 285] width 209 height 19
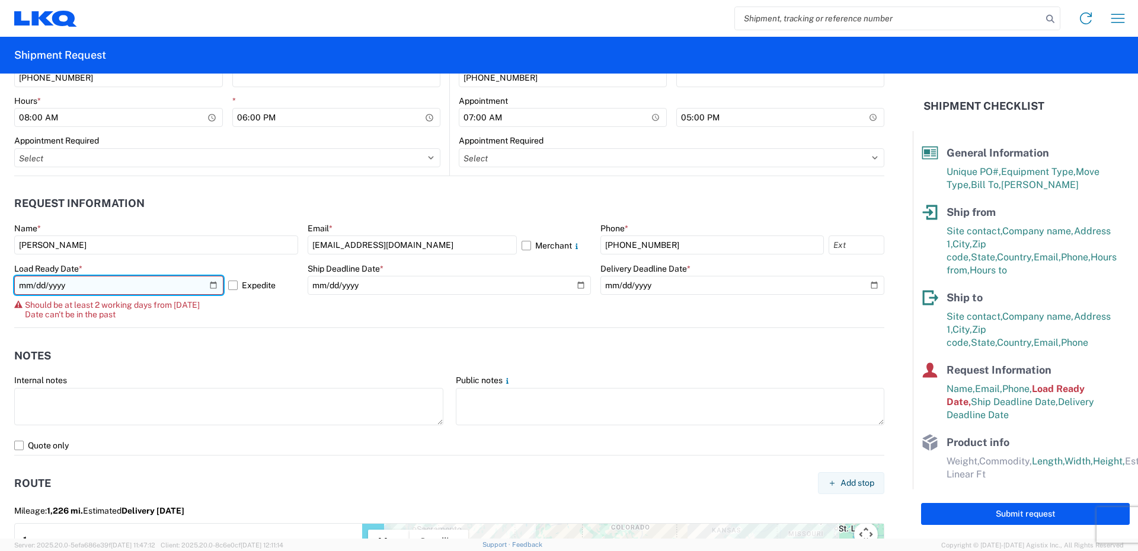
click at [211, 282] on input "[DATE]" at bounding box center [118, 285] width 209 height 19
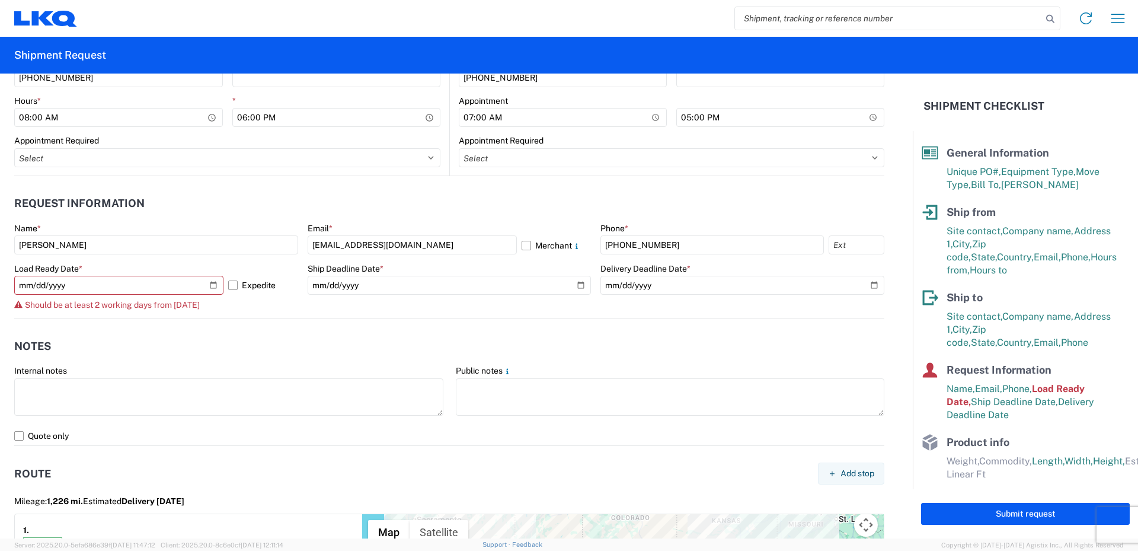
click at [253, 308] on div "Should be at least 2 working days from [DATE]" at bounding box center [156, 304] width 284 height 9
click at [16, 302] on icon at bounding box center [18, 304] width 8 height 8
click at [1084, 383] on span "Load Ready Date," at bounding box center [1016, 395] width 138 height 24
click at [213, 286] on input "[DATE]" at bounding box center [118, 285] width 209 height 19
type input "[DATE]"
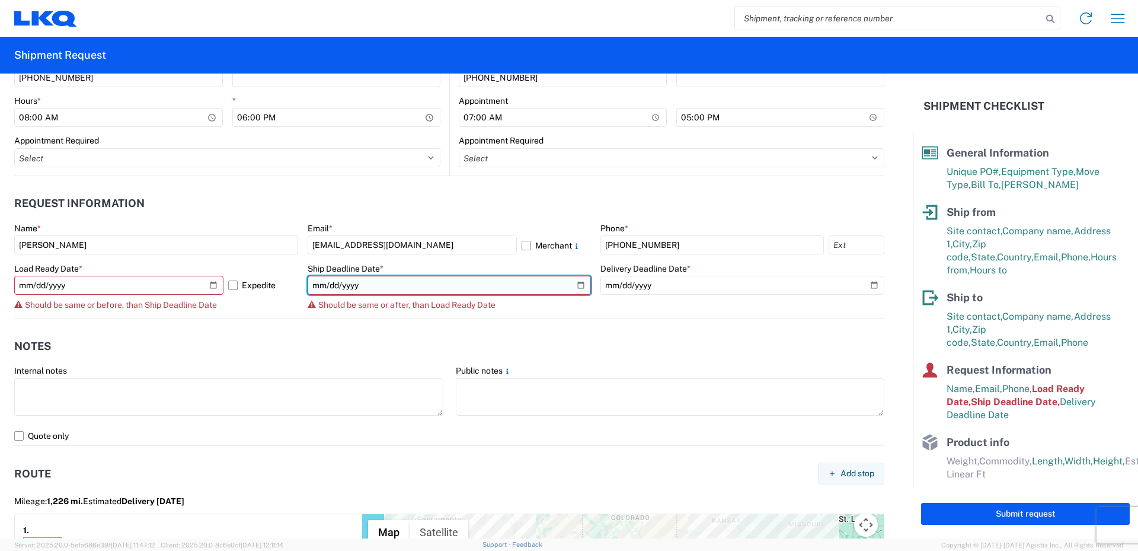
click at [577, 286] on input "[DATE]" at bounding box center [450, 285] width 284 height 19
type input "[DATE]"
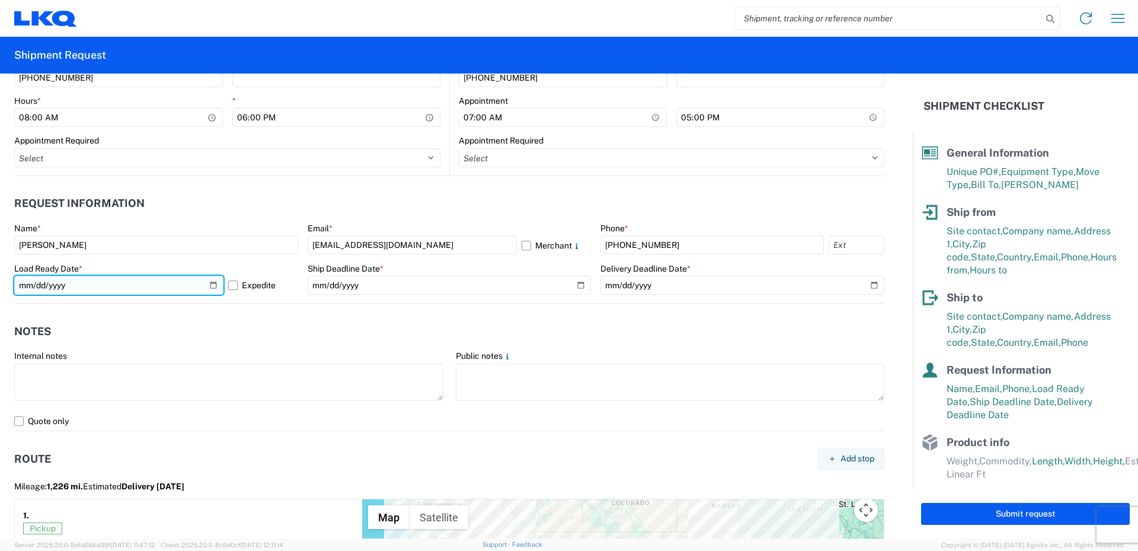
click at [212, 288] on input "[DATE]" at bounding box center [118, 285] width 209 height 19
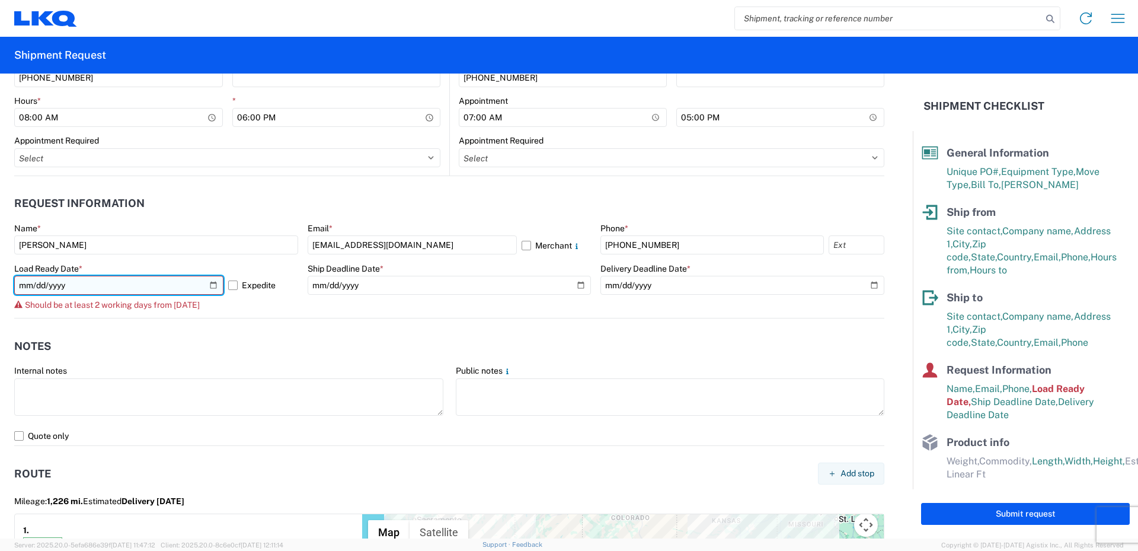
click at [212, 285] on input "[DATE]" at bounding box center [118, 285] width 209 height 19
type input "[DATE]"
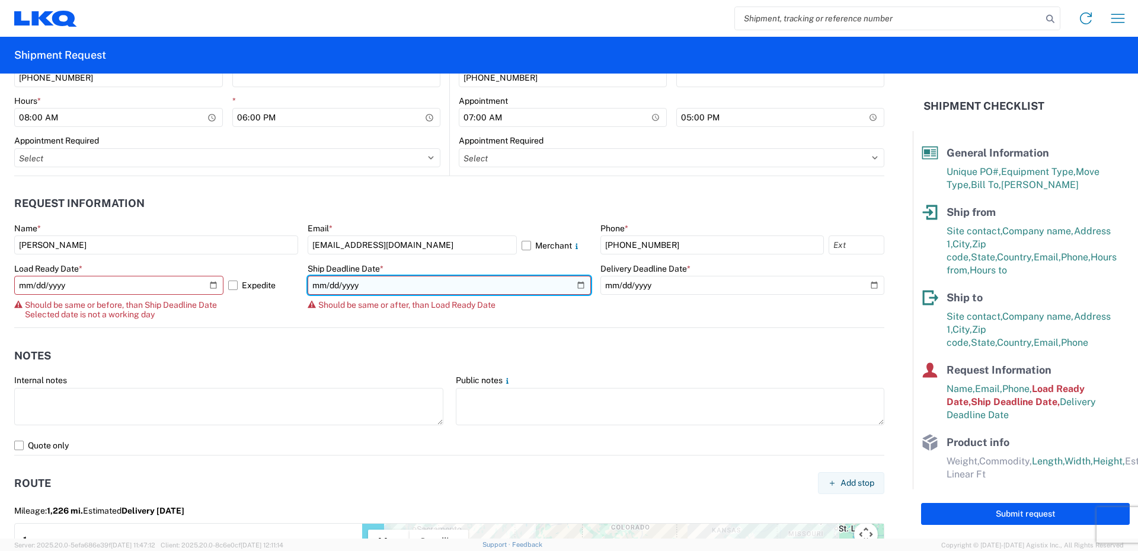
click at [577, 285] on input "[DATE]" at bounding box center [450, 285] width 284 height 19
type input "[DATE]"
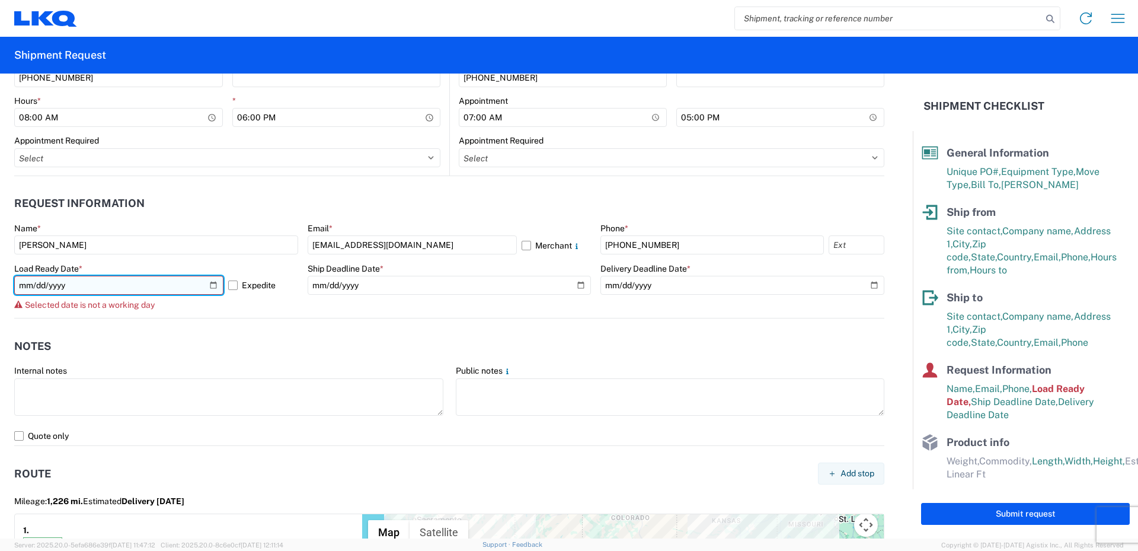
click at [211, 285] on input "[DATE]" at bounding box center [118, 285] width 209 height 19
click at [174, 306] on div "Selected date is not a working day" at bounding box center [156, 304] width 284 height 9
click at [212, 286] on input "[DATE]" at bounding box center [118, 285] width 209 height 19
click at [209, 284] on input "[DATE]" at bounding box center [118, 285] width 209 height 19
type input "[DATE]"
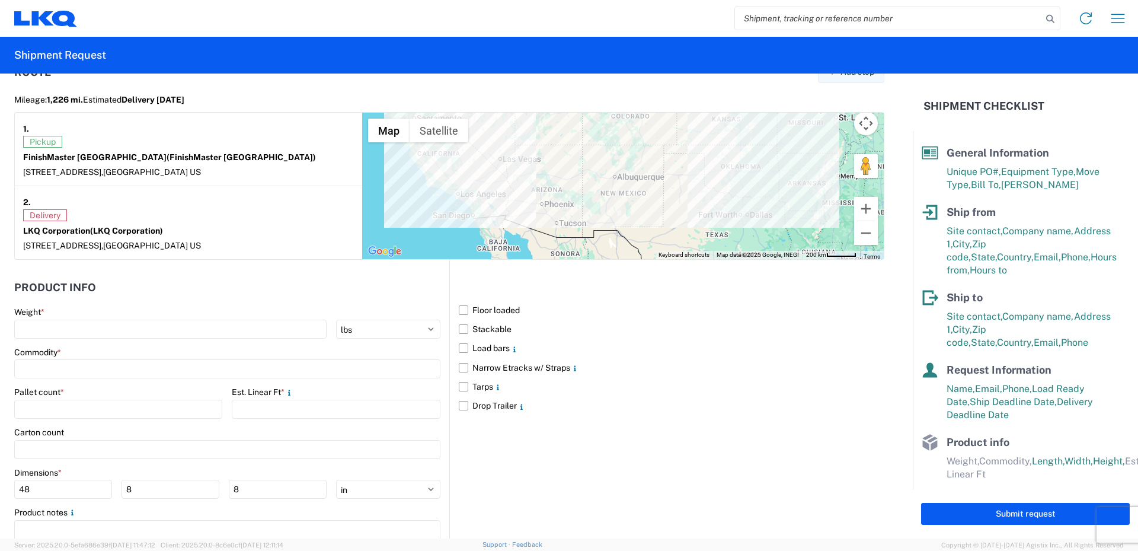
scroll to position [1008, 0]
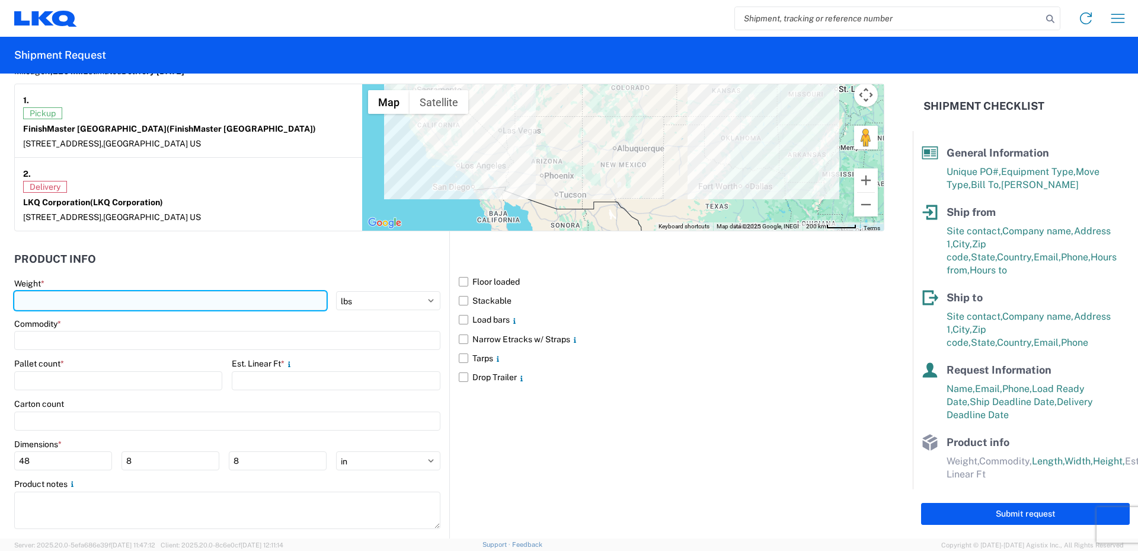
click at [55, 301] on input "number" at bounding box center [170, 300] width 312 height 19
type input "9219"
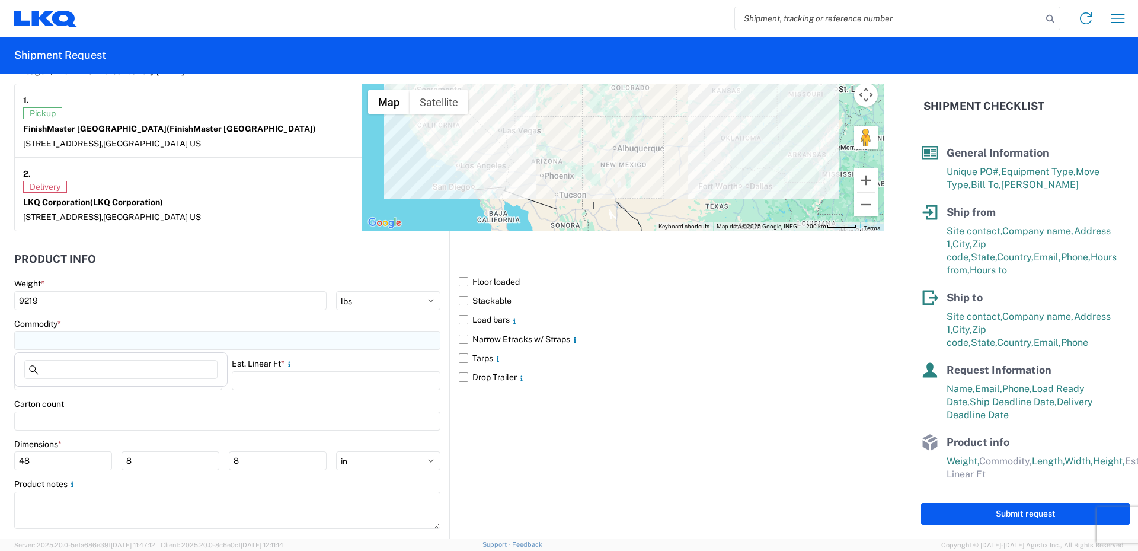
click at [56, 342] on input at bounding box center [227, 340] width 426 height 19
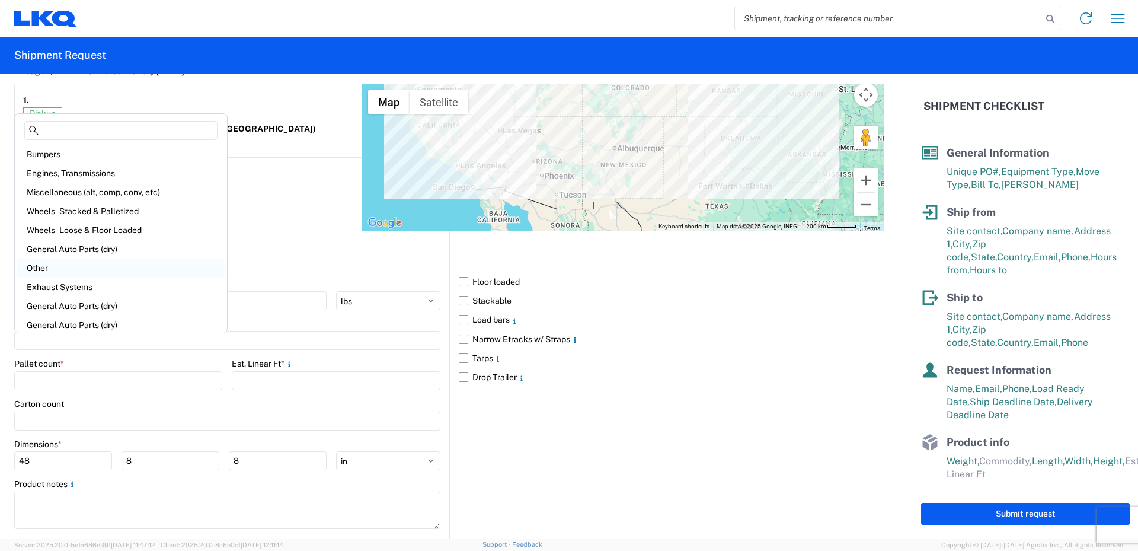
click at [48, 269] on div "Other" at bounding box center [121, 268] width 208 height 19
type input "Other"
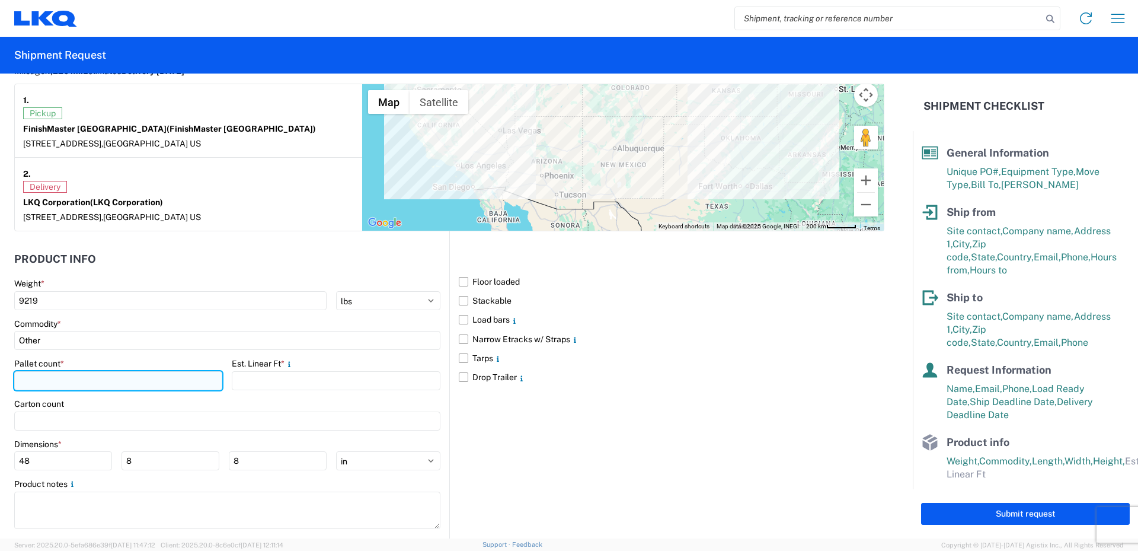
click at [53, 378] on input "number" at bounding box center [118, 380] width 208 height 19
type input "9"
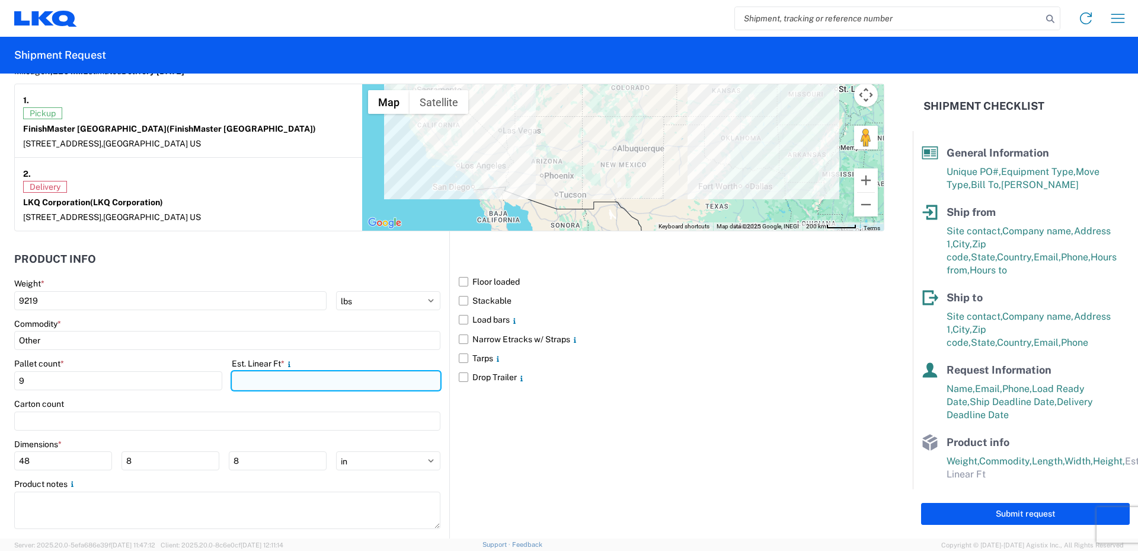
click at [254, 382] on input "number" at bounding box center [336, 380] width 208 height 19
type input "36"
click at [240, 402] on div "Carton count" at bounding box center [227, 403] width 426 height 11
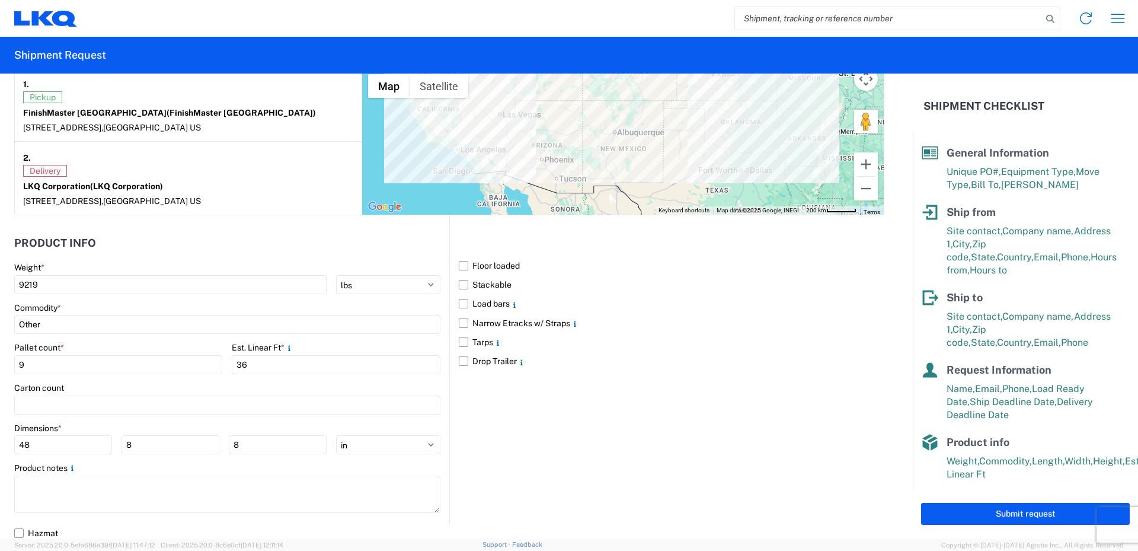
scroll to position [1028, 0]
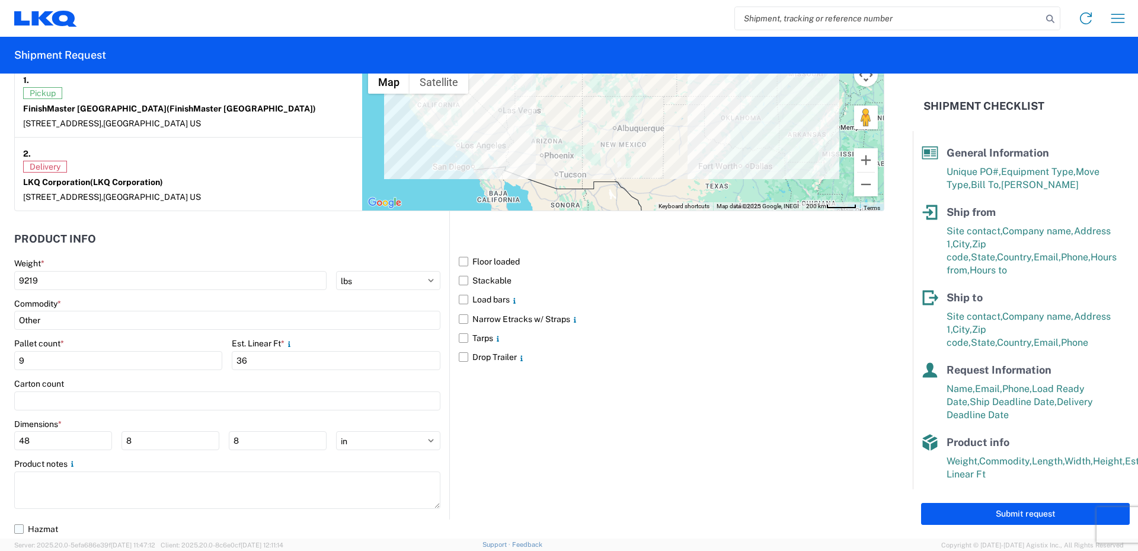
click at [23, 532] on label "Hazmat" at bounding box center [449, 528] width 870 height 19
click at [0, 0] on input "Hazmat" at bounding box center [0, 0] width 0 height 0
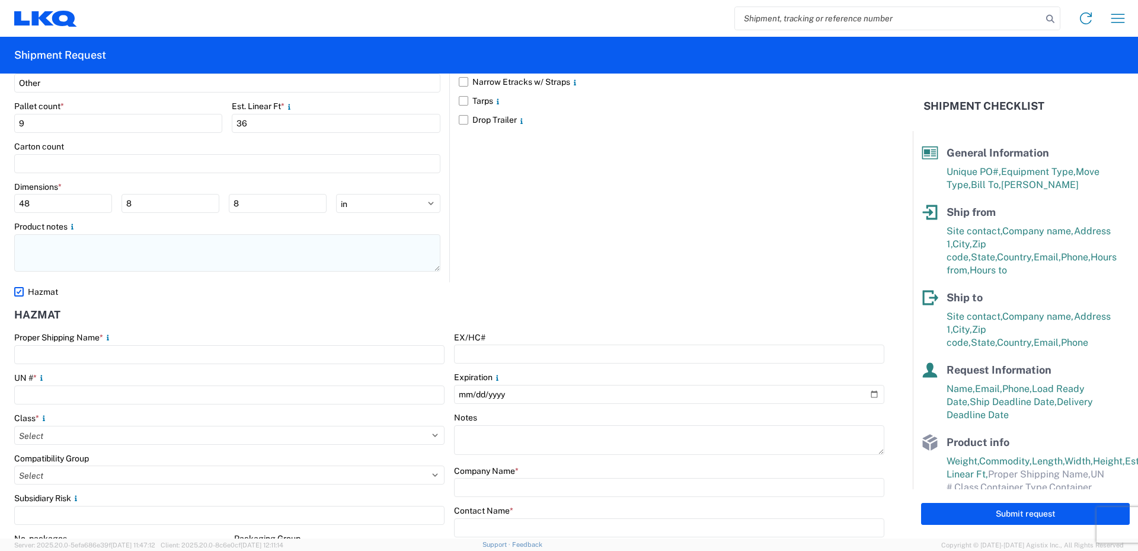
scroll to position [1384, 0]
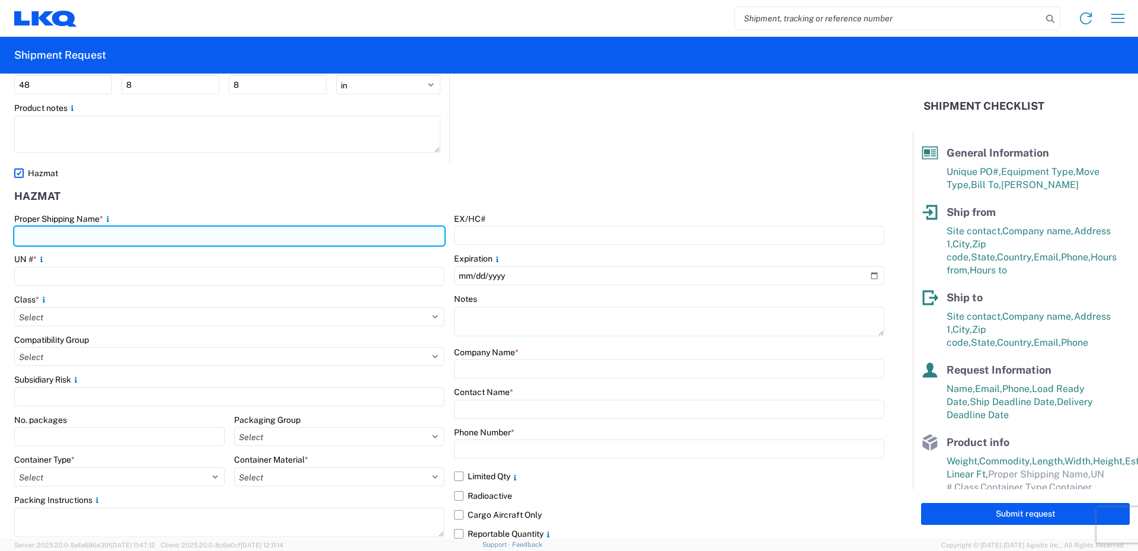
click at [43, 232] on input "text" at bounding box center [229, 236] width 430 height 19
type input "Paint"
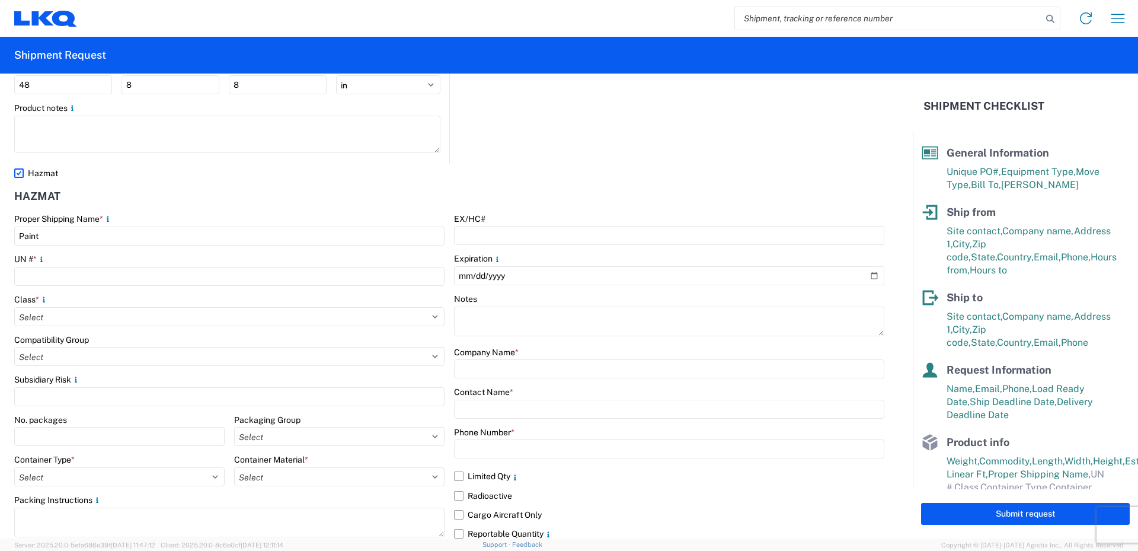
click at [135, 188] on div "Hazmat" at bounding box center [449, 198] width 870 height 31
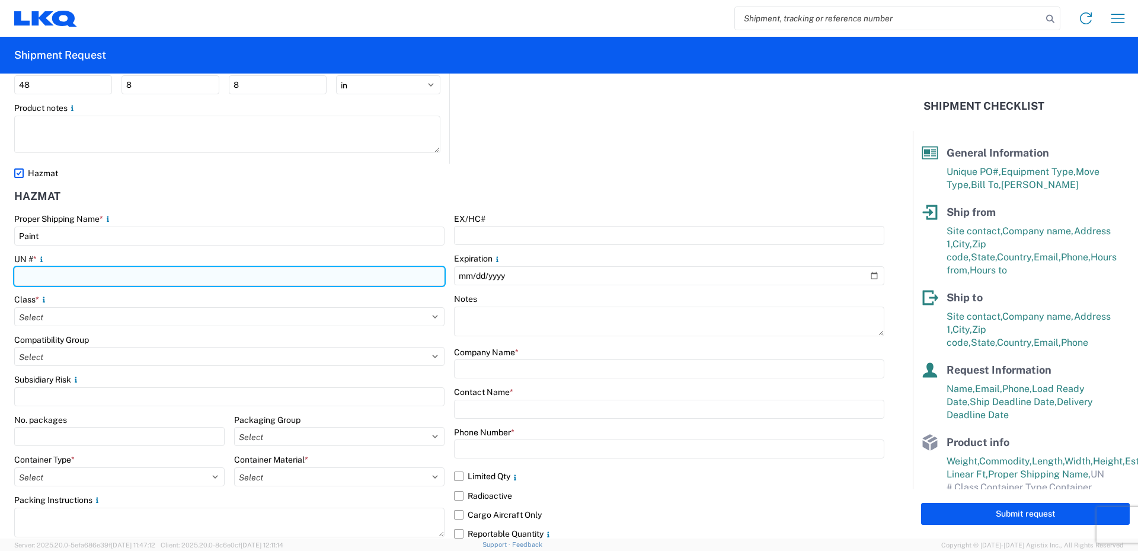
click at [32, 275] on input "number" at bounding box center [229, 276] width 430 height 19
type input "1263"
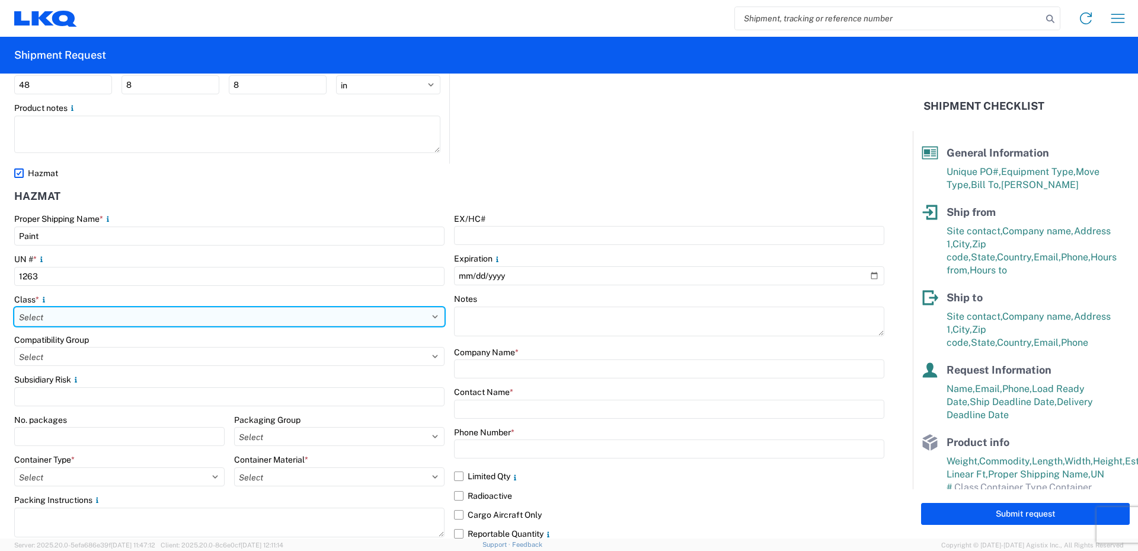
click at [68, 316] on select "Select 1 Explosive 1.1 Explosive 1.2 Explosive 1.3 Explosive 1.4 Explosive 1.5 …" at bounding box center [229, 316] width 430 height 19
select select "3 Flammable Liquid"
click at [14, 307] on select "Select 1 Explosive 1.1 Explosive 1.2 Explosive 1.3 Explosive 1.4 Explosive 1.5 …" at bounding box center [229, 316] width 430 height 19
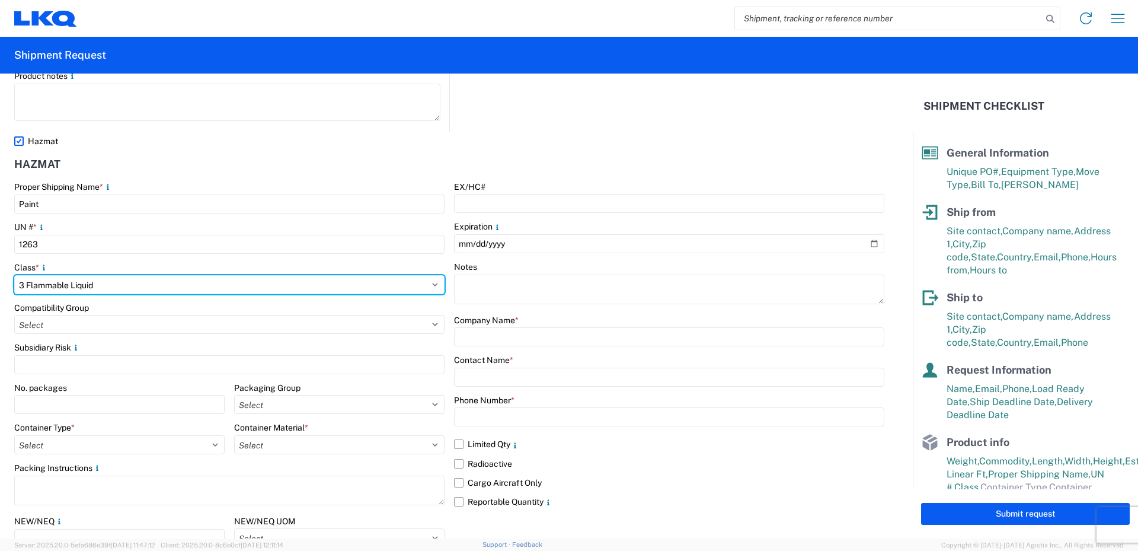
scroll to position [1443, 0]
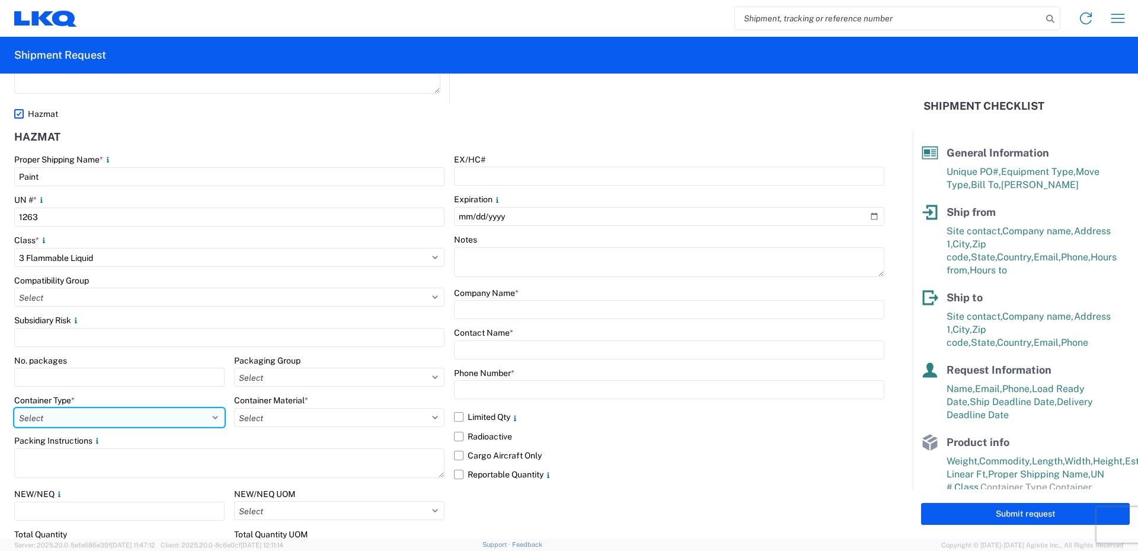
click at [204, 415] on select "Select 5 - Bags 4 - Boxes 6 - Composite Packaging 1 - Drums 3 - Jerricans None …" at bounding box center [119, 417] width 211 height 19
select select "BOXES"
click at [14, 408] on select "Select 5 - Bags 4 - Boxes 6 - Composite Packaging 1 - Drums 3 - Jerricans None …" at bounding box center [119, 417] width 211 height 19
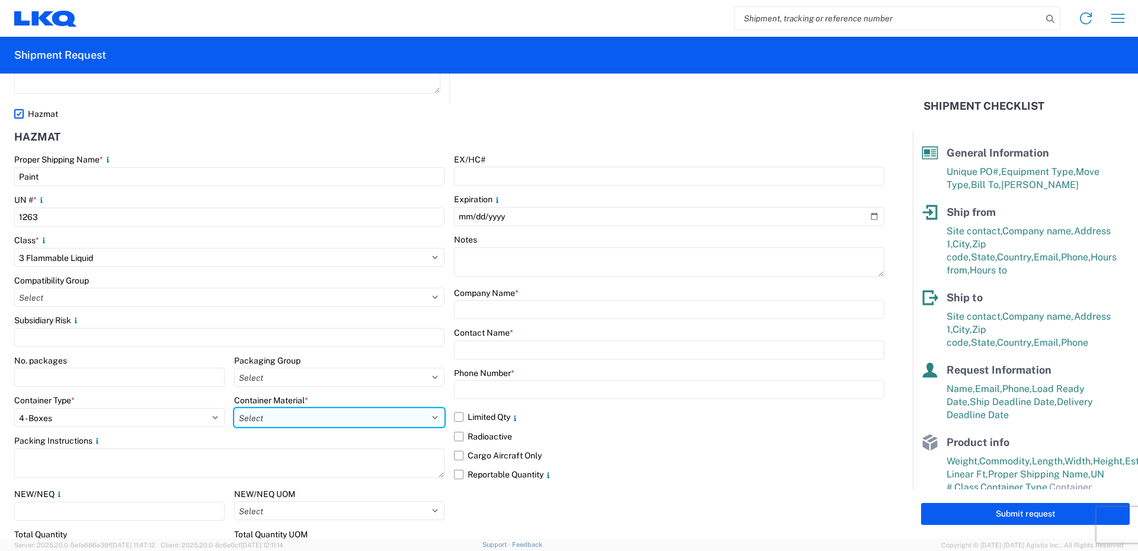
click at [328, 413] on select "Select B - Aluminum G - Fiberboard P - Glass, porcelain or stoneware (not used …" at bounding box center [339, 417] width 211 height 19
select select "PAPER_MULTI"
click at [234, 408] on select "Select B - Aluminum G - Fiberboard P - Glass, porcelain or stoneware (not used …" at bounding box center [339, 417] width 211 height 19
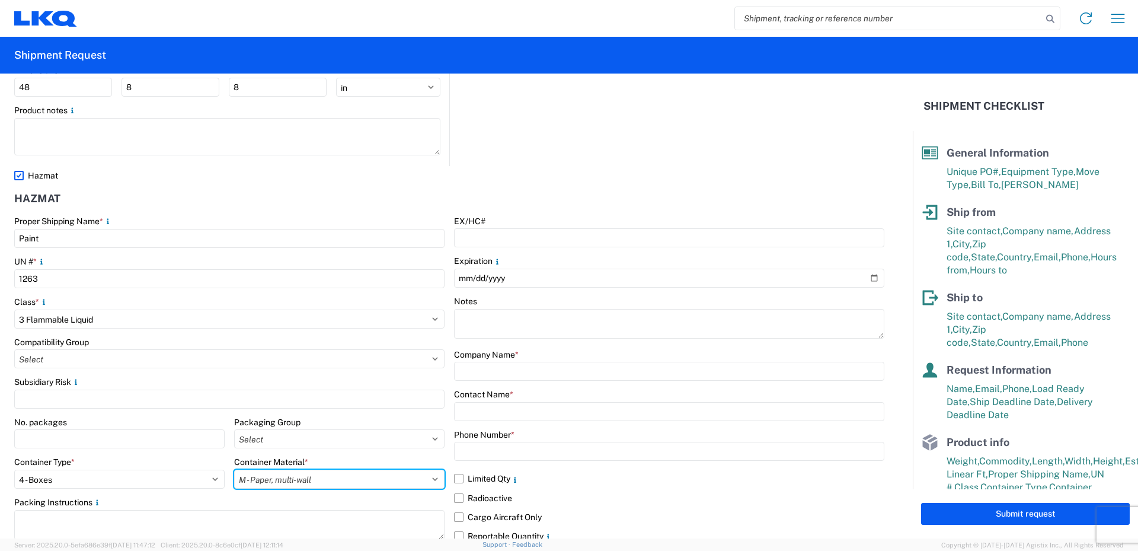
scroll to position [1395, 0]
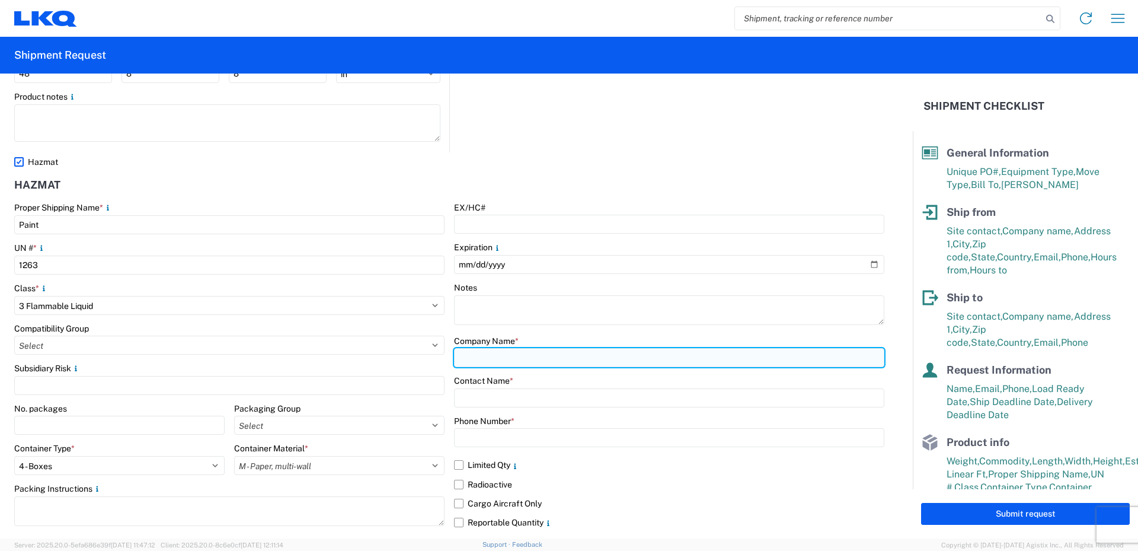
click at [479, 352] on input "text" at bounding box center [669, 357] width 430 height 19
type input "LKQ/FinishMaster"
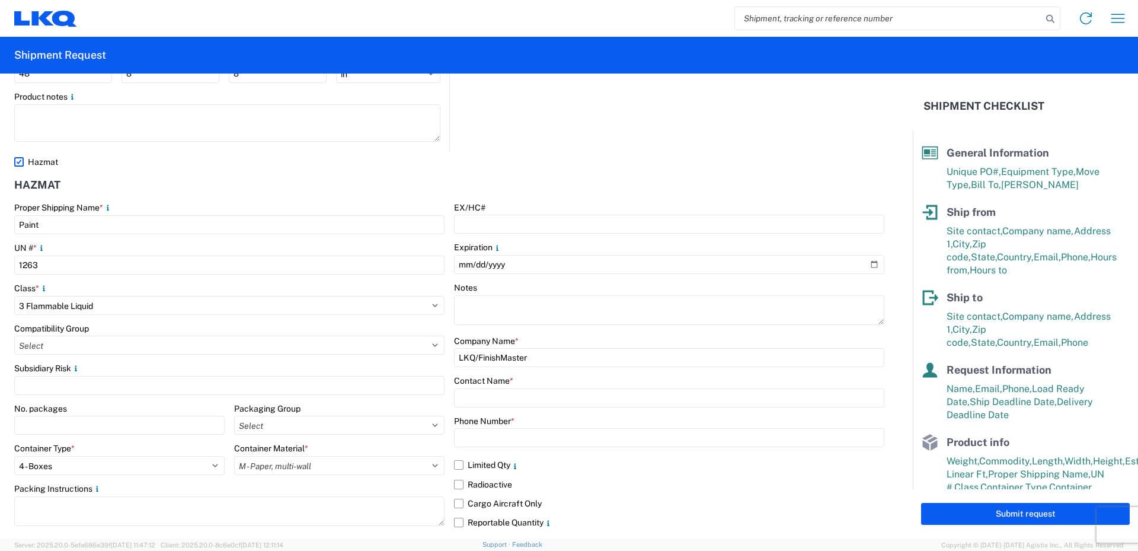
click at [592, 329] on div "EX/HC# Expiration Notes Company Name * LKQ/FinishMaster Contact Name * Phone Nu…" at bounding box center [669, 429] width 430 height 455
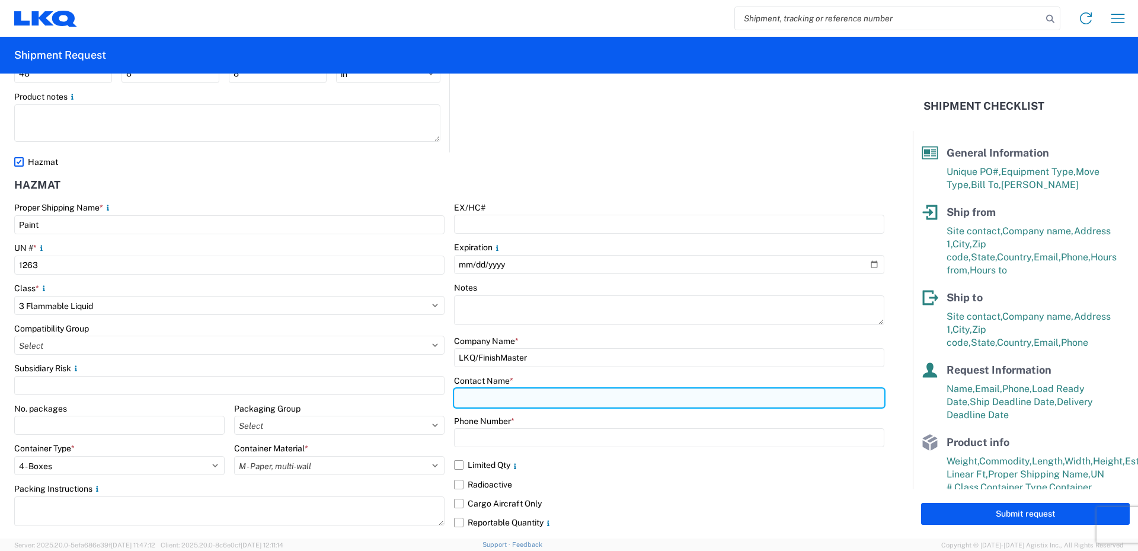
click at [474, 396] on input "text" at bounding box center [669, 397] width 430 height 19
type input "[PERSON_NAME]"
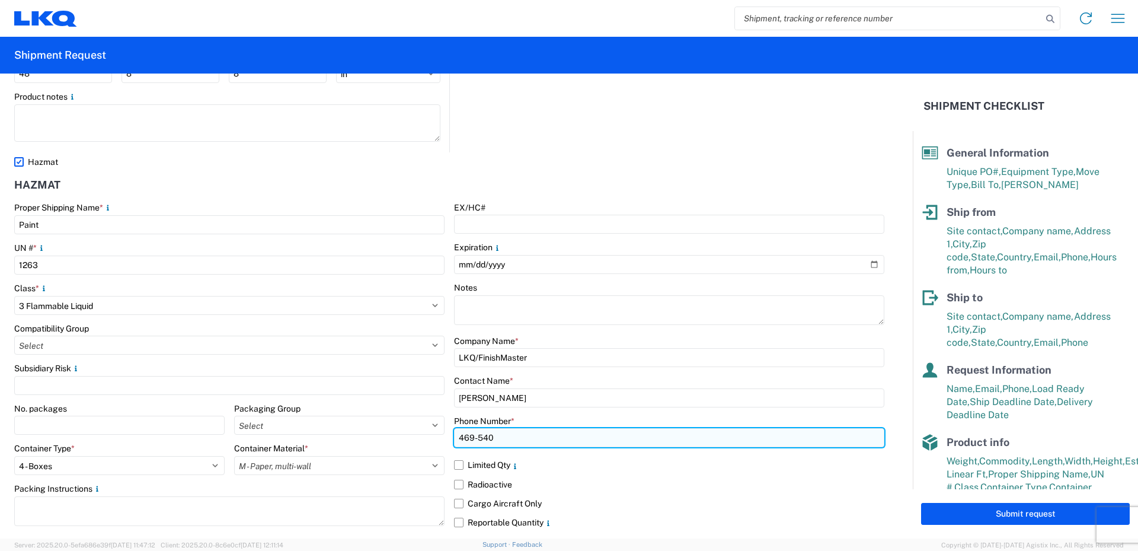
type input "[PHONE_NUMBER]"
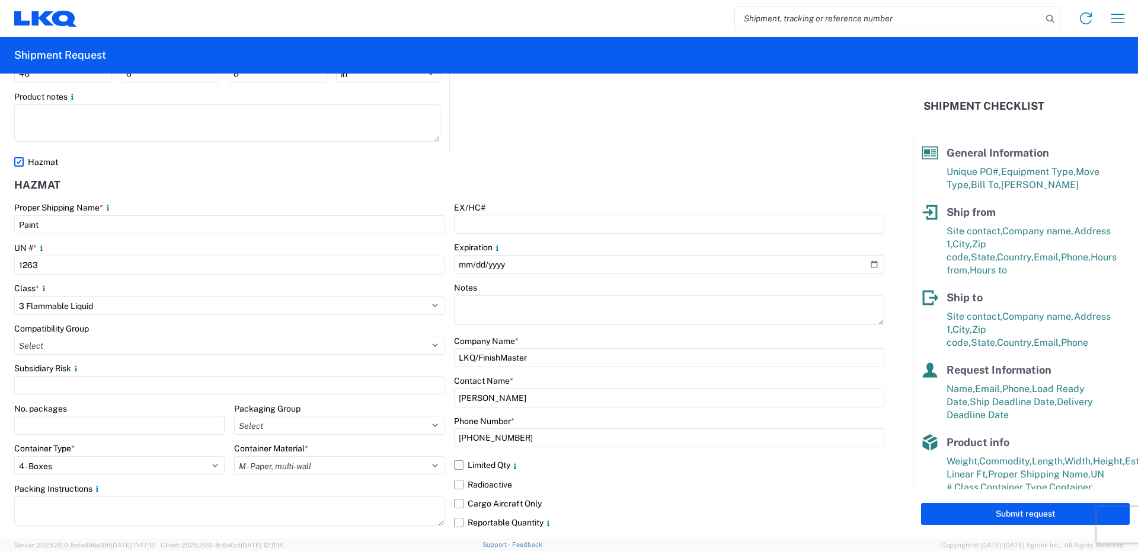
click at [458, 464] on label "Limited Qty" at bounding box center [669, 464] width 430 height 19
click at [0, 0] on input "Limited Qty" at bounding box center [0, 0] width 0 height 0
click at [457, 523] on label "Reportable Quantity" at bounding box center [669, 522] width 430 height 19
click at [0, 0] on input "Reportable Quantity" at bounding box center [0, 0] width 0 height 0
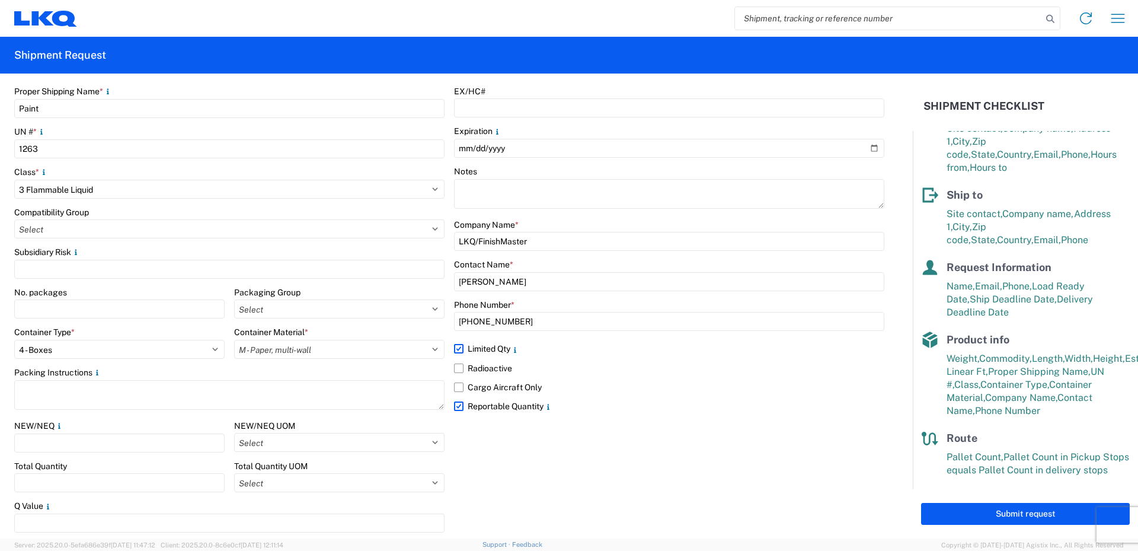
scroll to position [1514, 0]
click at [1042, 514] on button "Submit request" at bounding box center [1025, 514] width 209 height 22
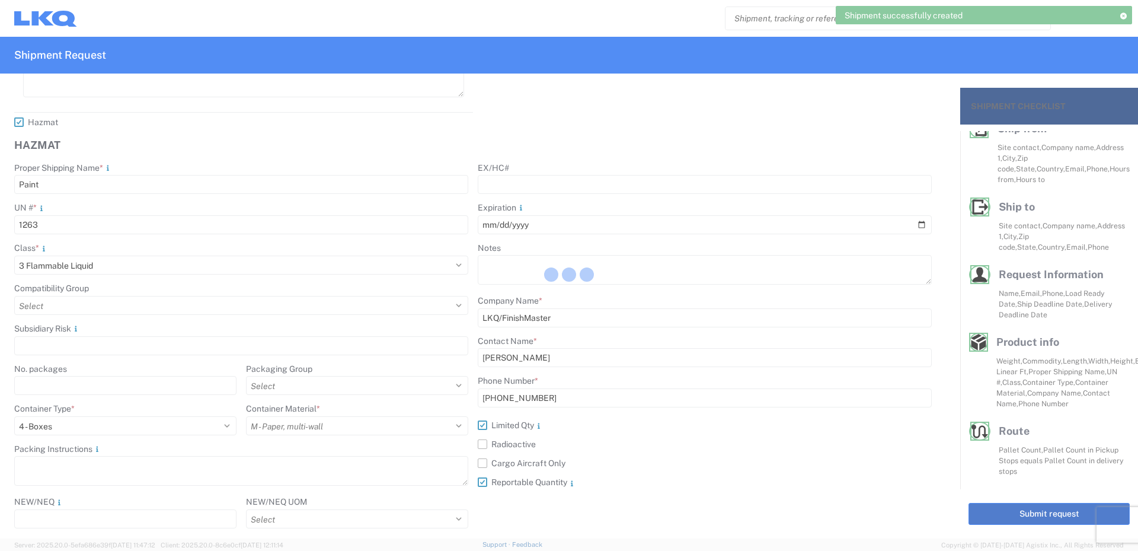
scroll to position [1593, 0]
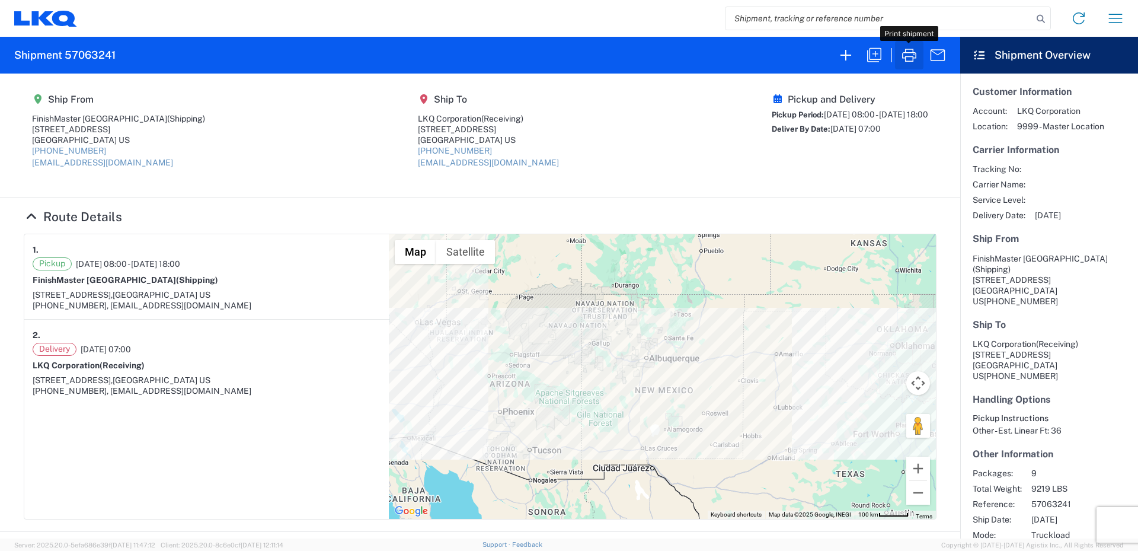
click at [907, 53] on icon "button" at bounding box center [909, 55] width 19 height 19
